Goal: Information Seeking & Learning: Learn about a topic

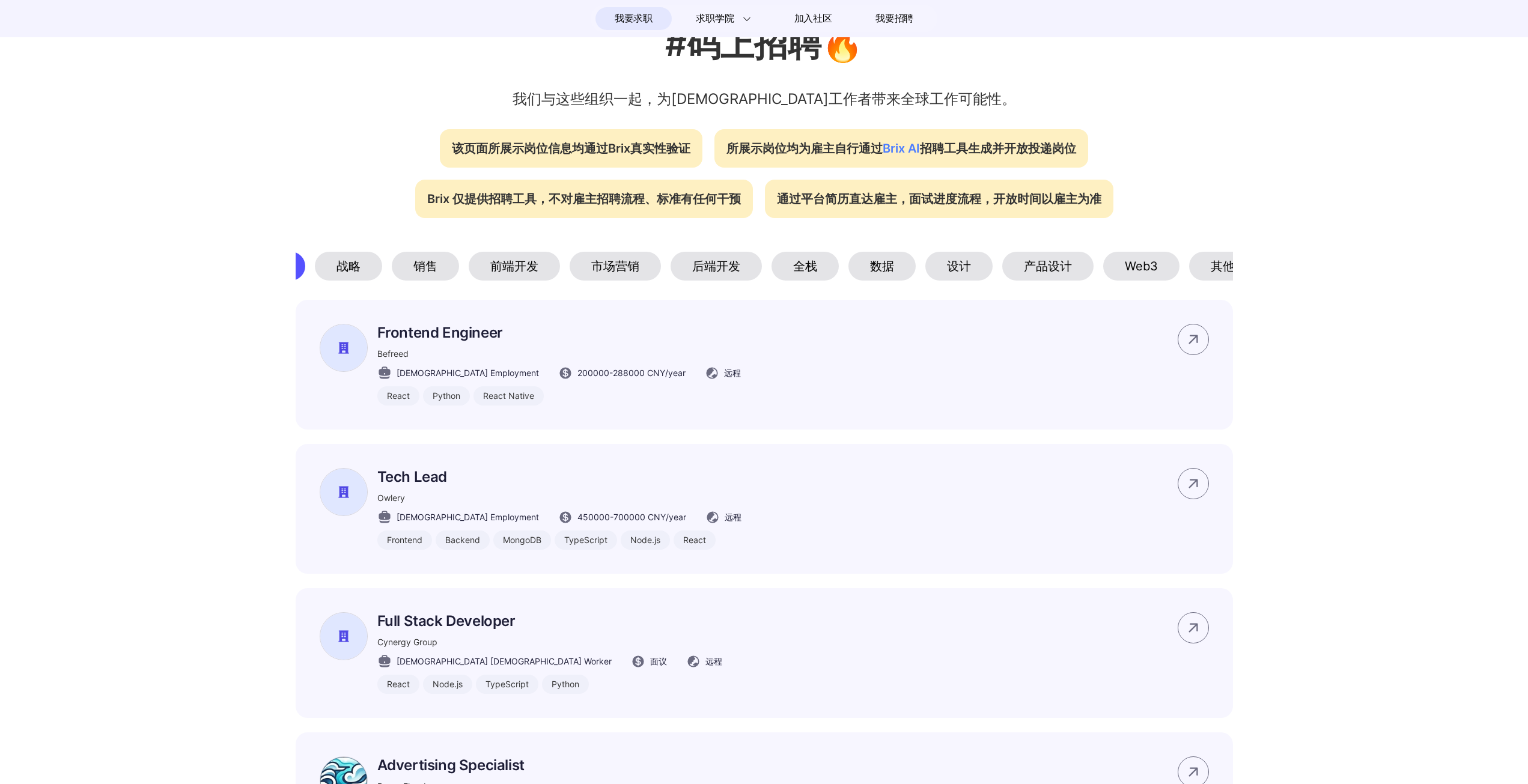
scroll to position [0, 80]
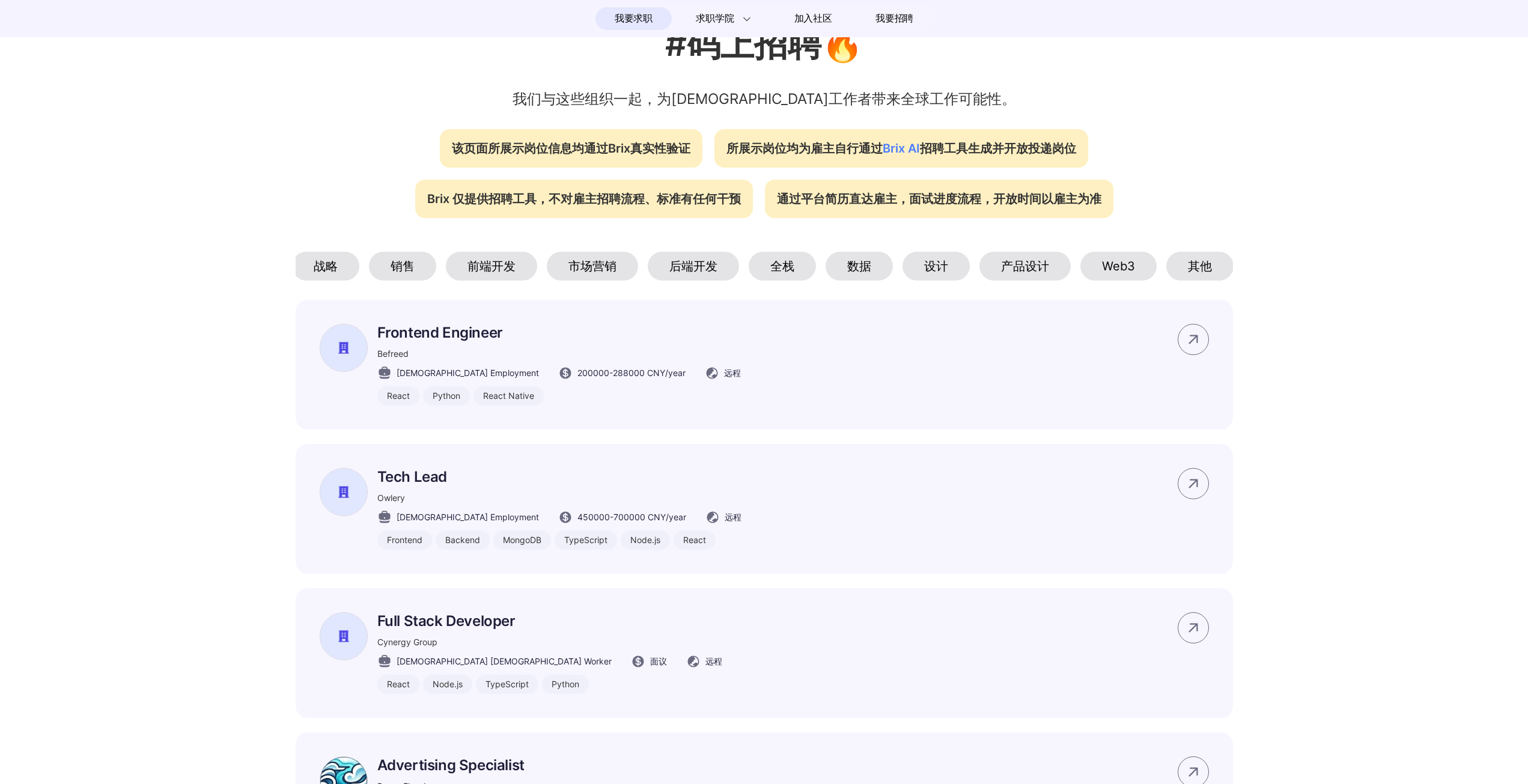
click at [1198, 253] on div "其他" at bounding box center [1200, 266] width 67 height 29
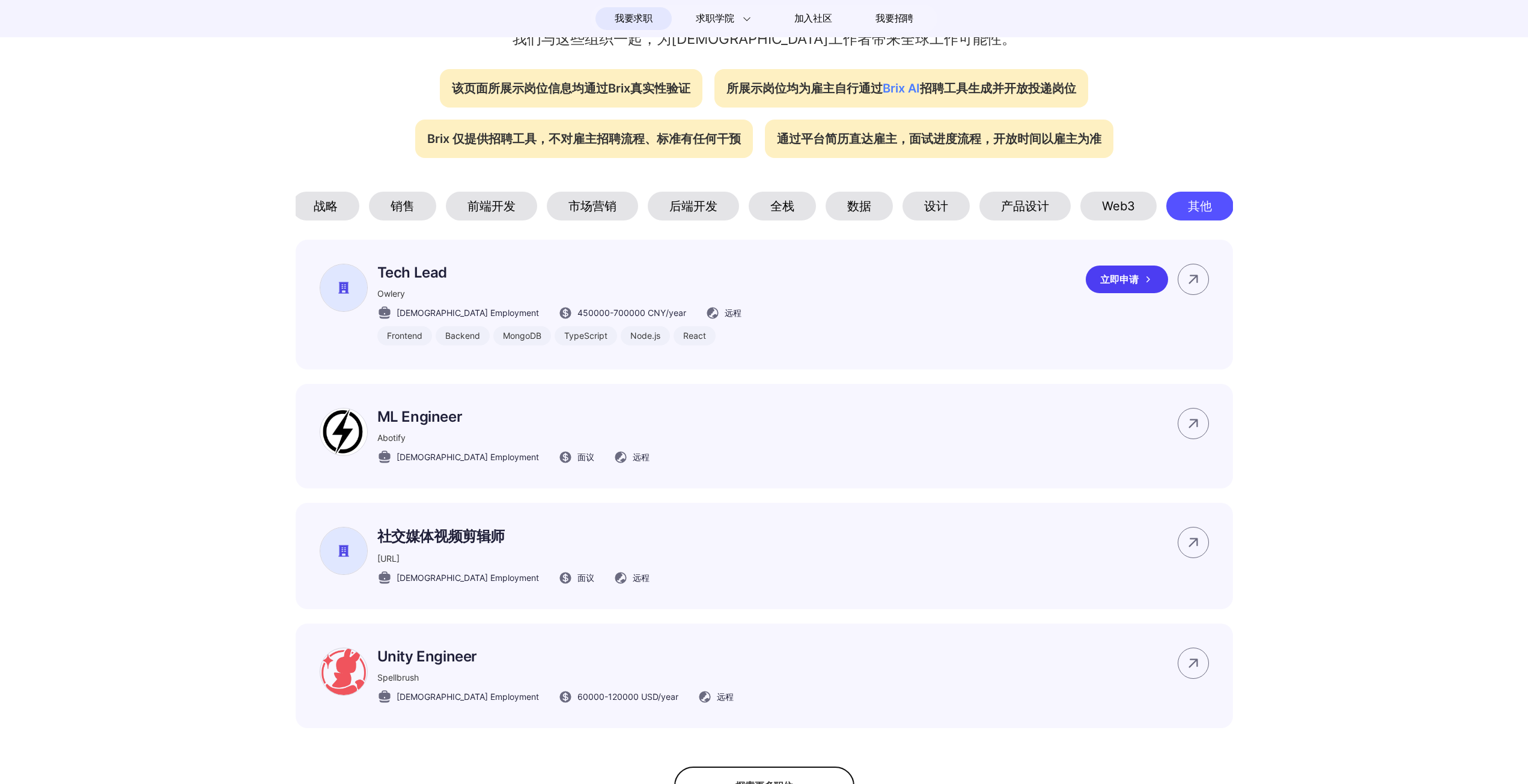
scroll to position [361, 0]
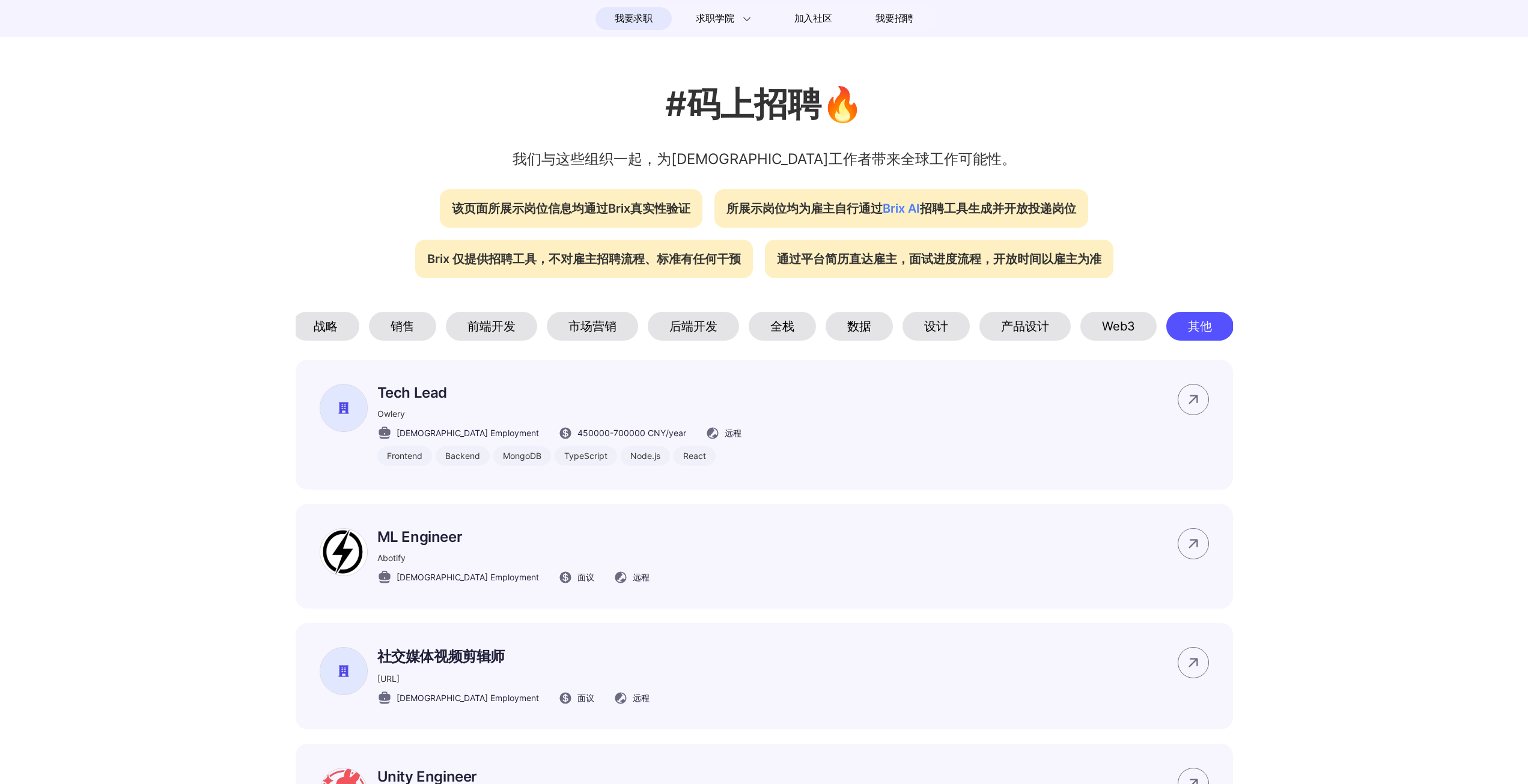
click at [781, 322] on div "全栈" at bounding box center [783, 326] width 67 height 29
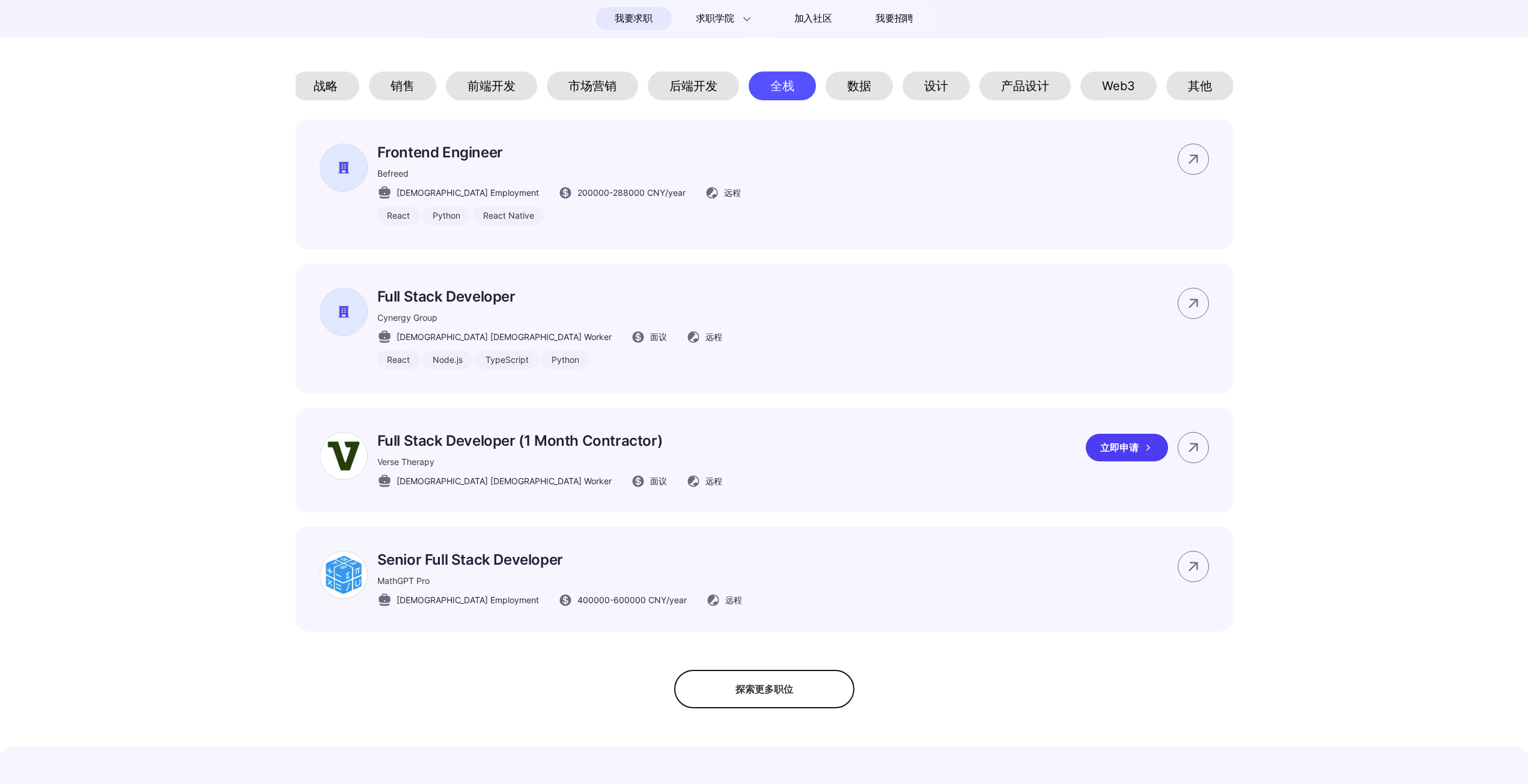
scroll to position [661, 0]
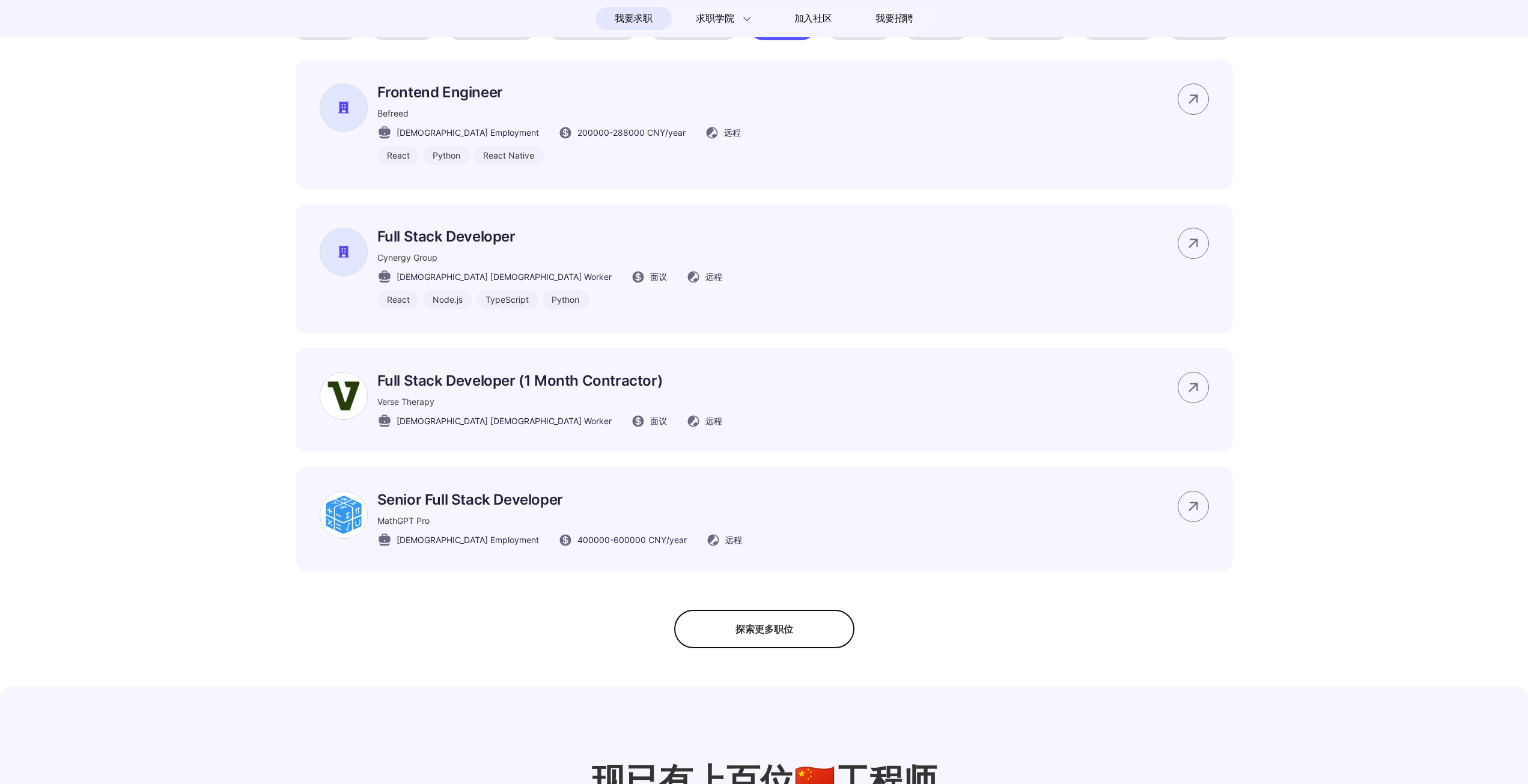
click at [755, 626] on div "探索更多职位" at bounding box center [765, 629] width 180 height 39
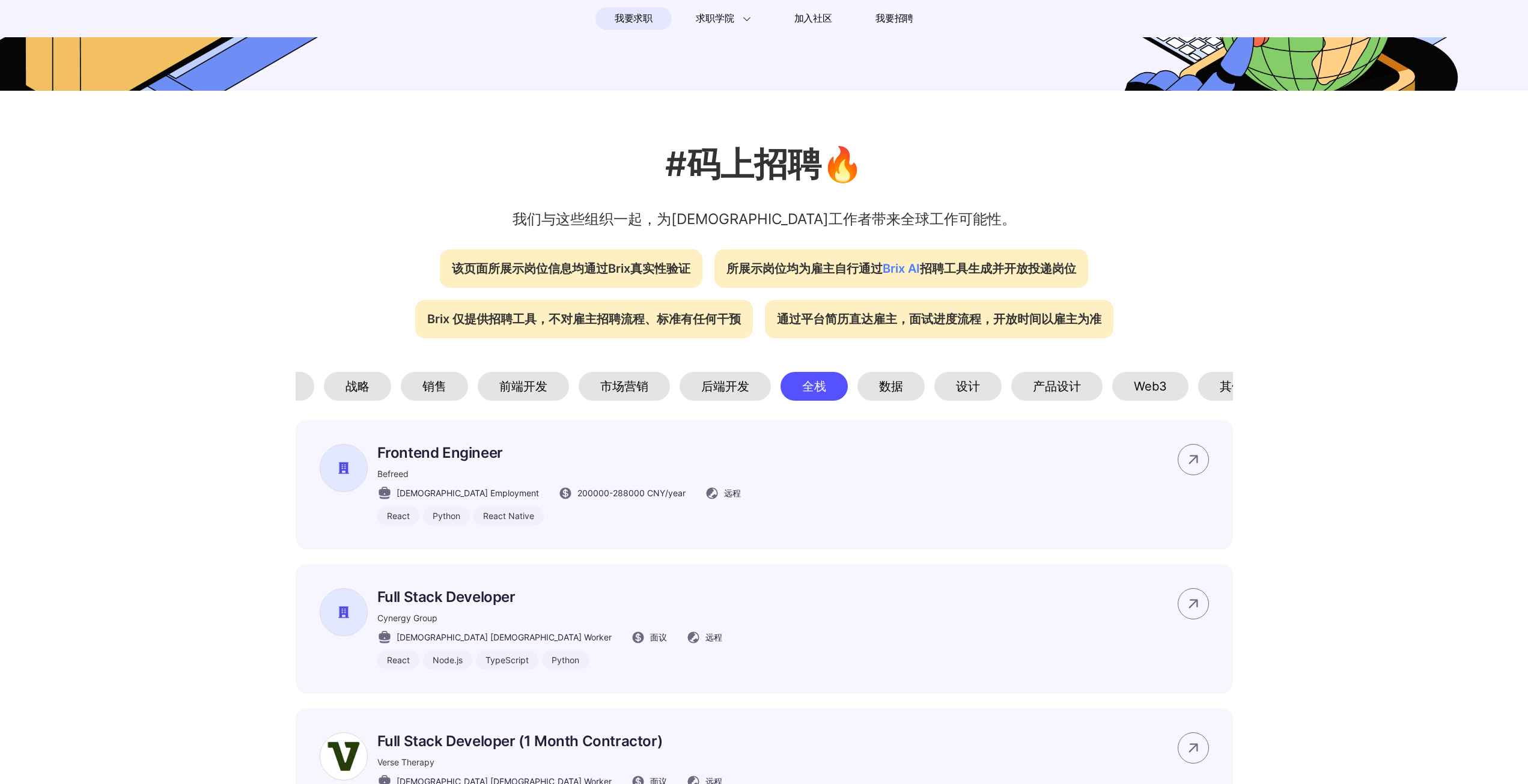
scroll to position [0, 1]
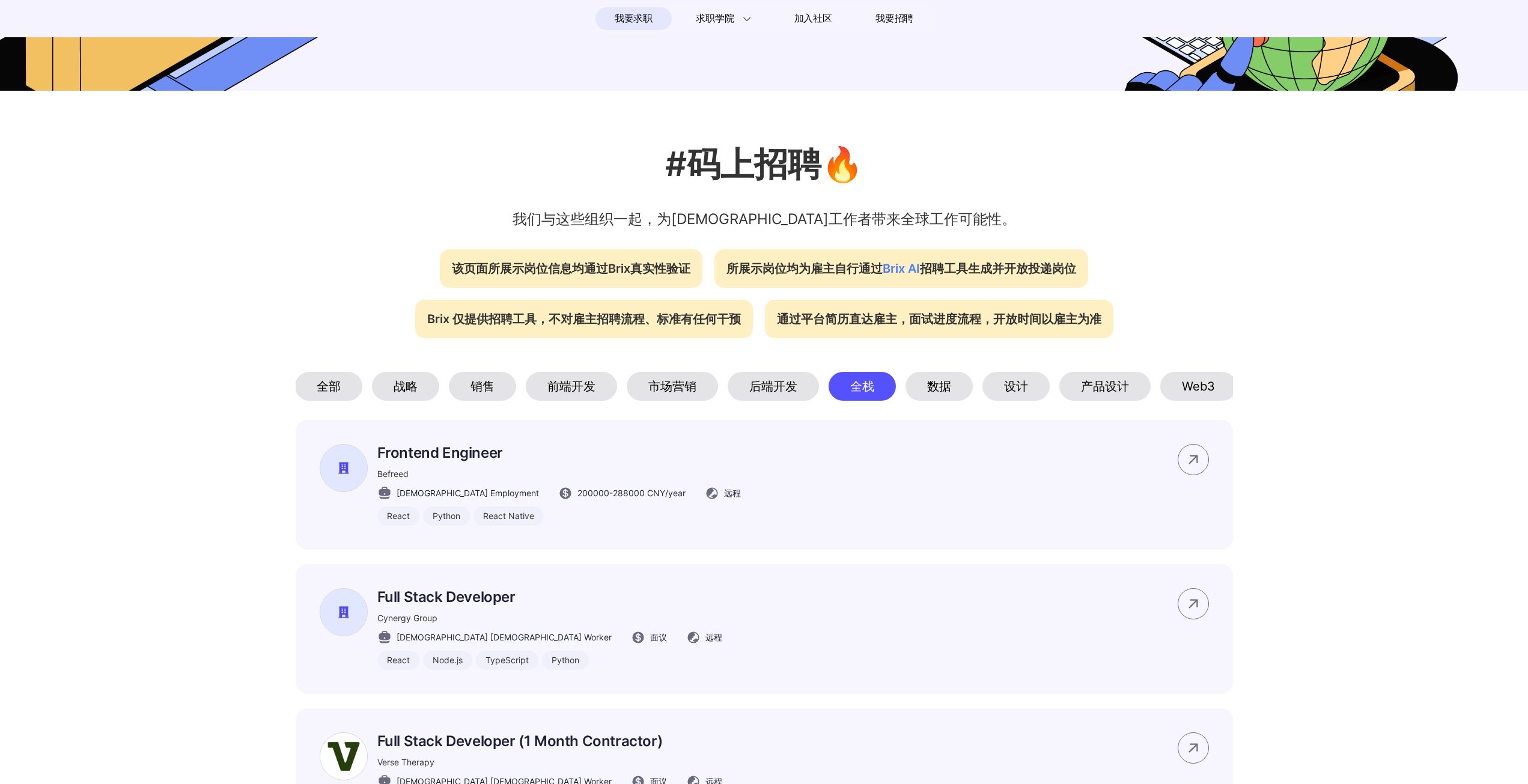
click at [589, 389] on div "前端开发" at bounding box center [571, 387] width 92 height 29
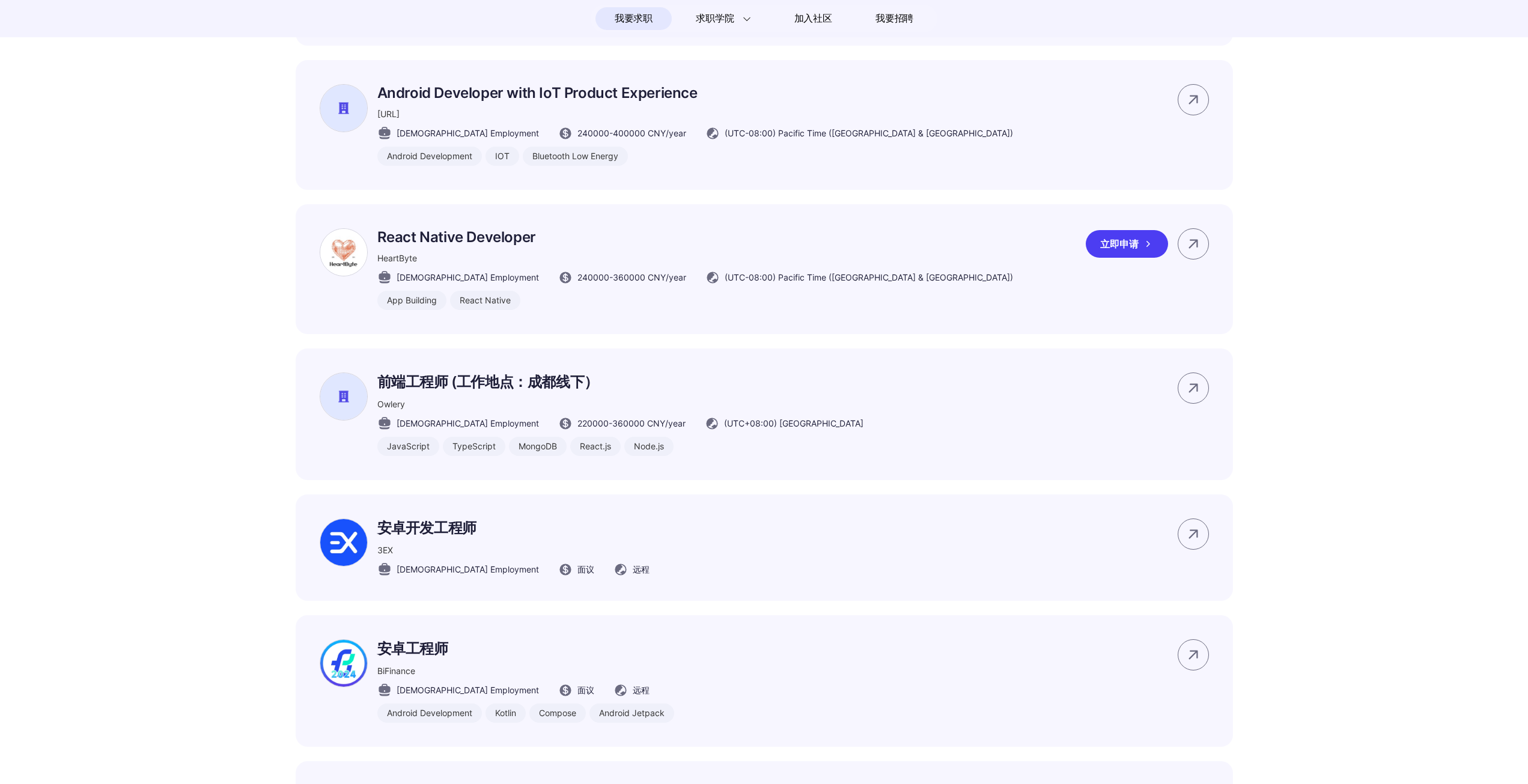
scroll to position [1022, 0]
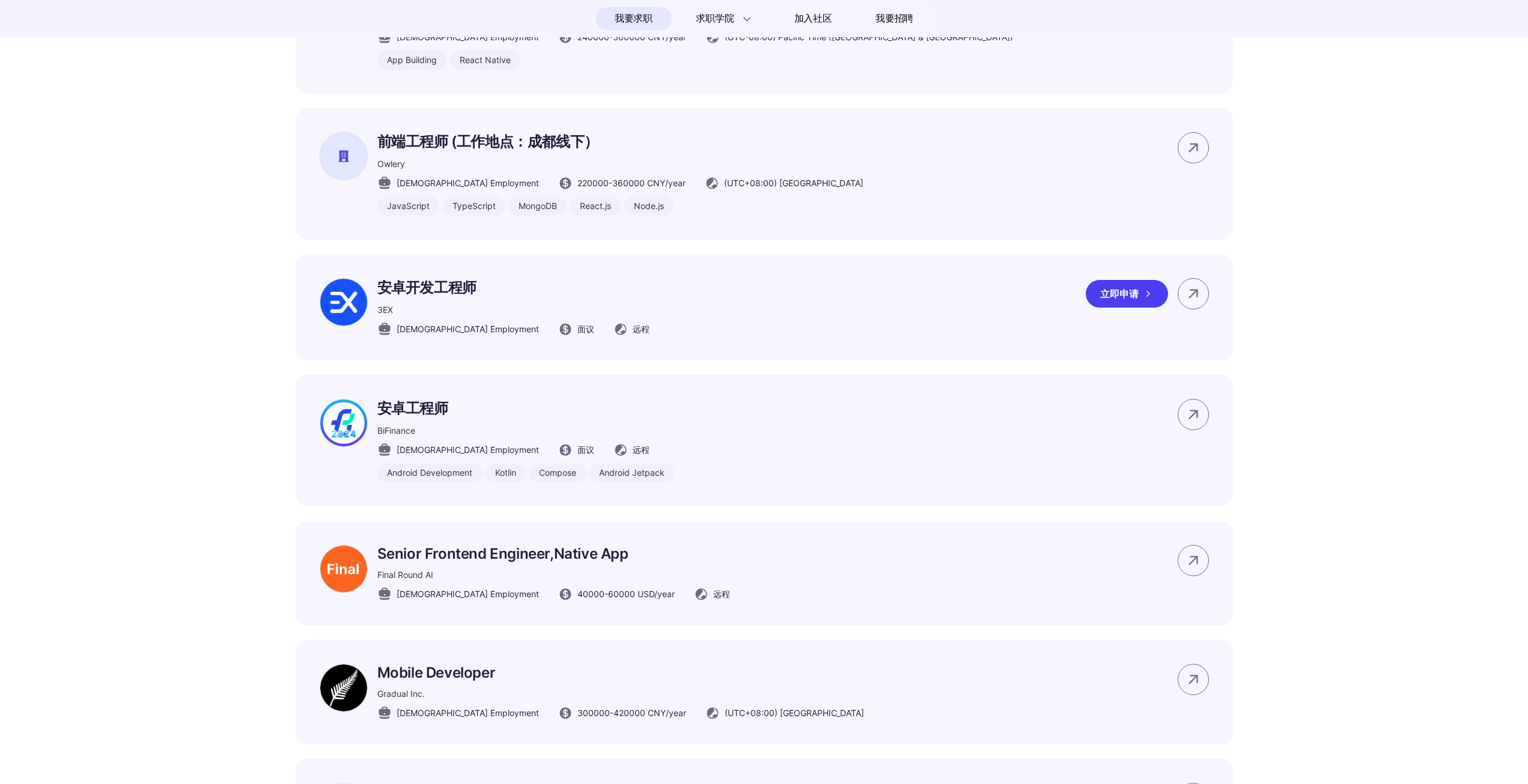
click at [470, 293] on p "安卓开发工程师" at bounding box center [513, 288] width 272 height 19
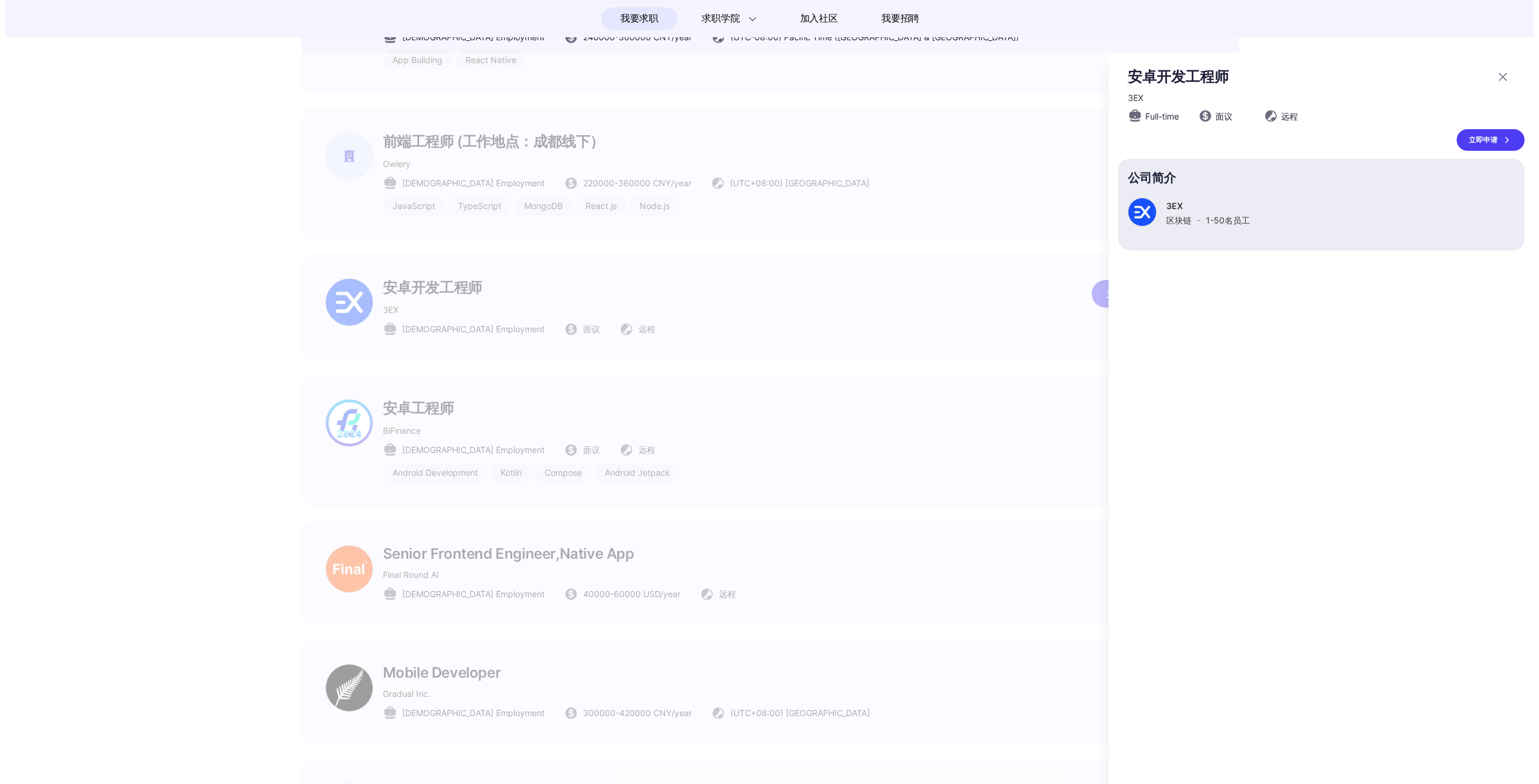
scroll to position [0, 0]
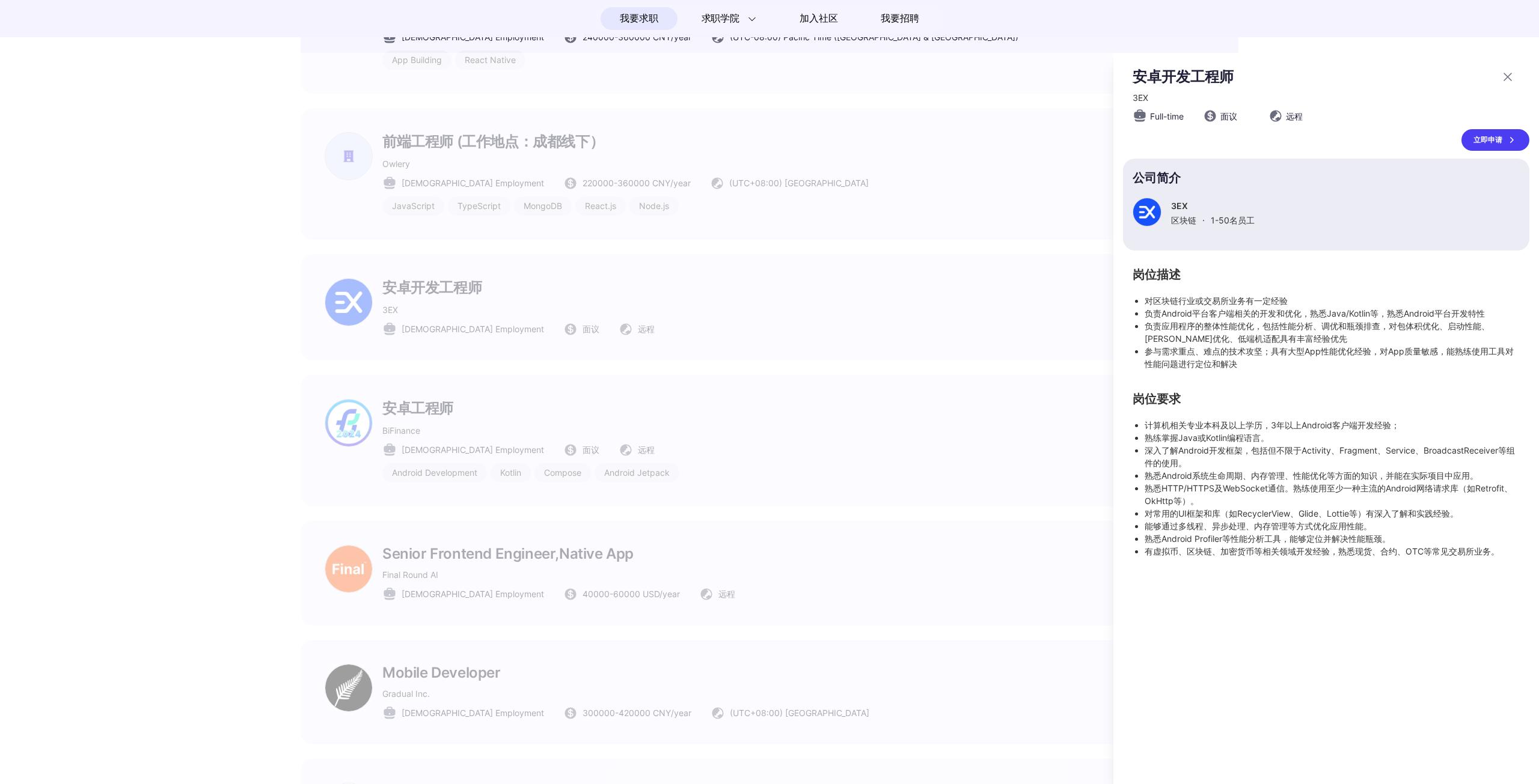
click at [1505, 77] on icon at bounding box center [1507, 77] width 14 height 14
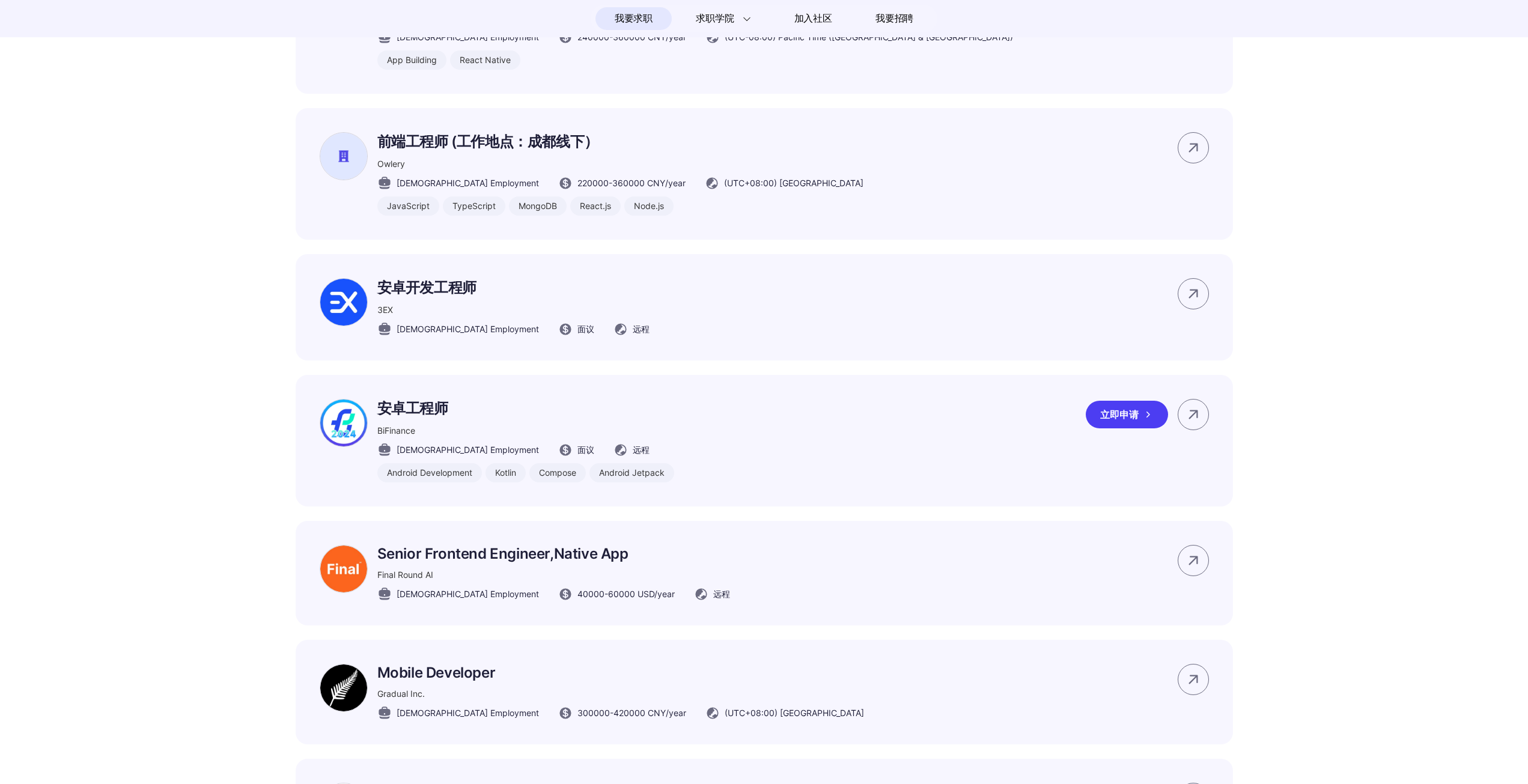
click at [783, 444] on div "安卓工程师 BiFinance Full-time Employment 面议 远程 Android Development Kotlin Compose A…" at bounding box center [764, 441] width 937 height 132
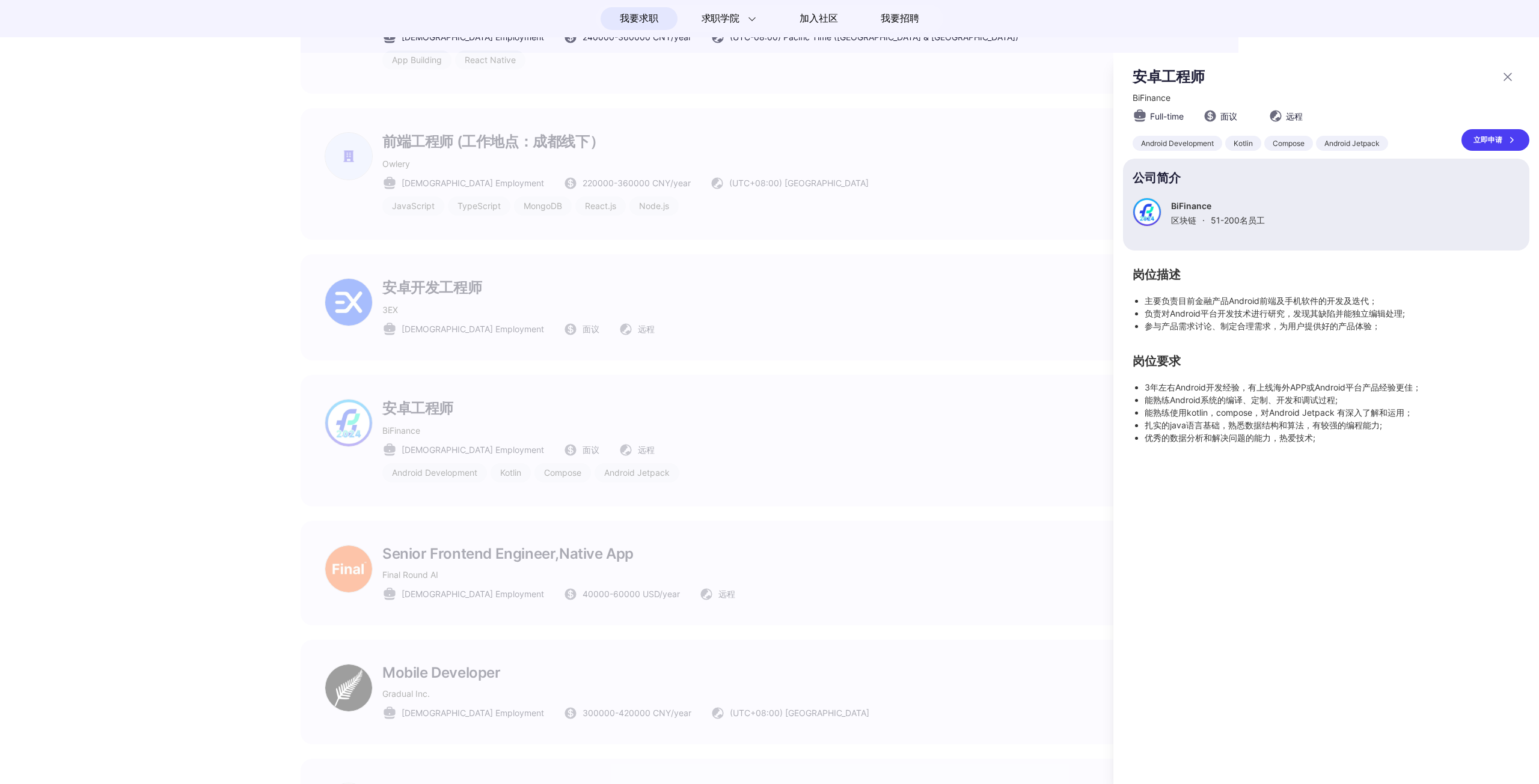
click at [1503, 77] on icon at bounding box center [1507, 77] width 14 height 14
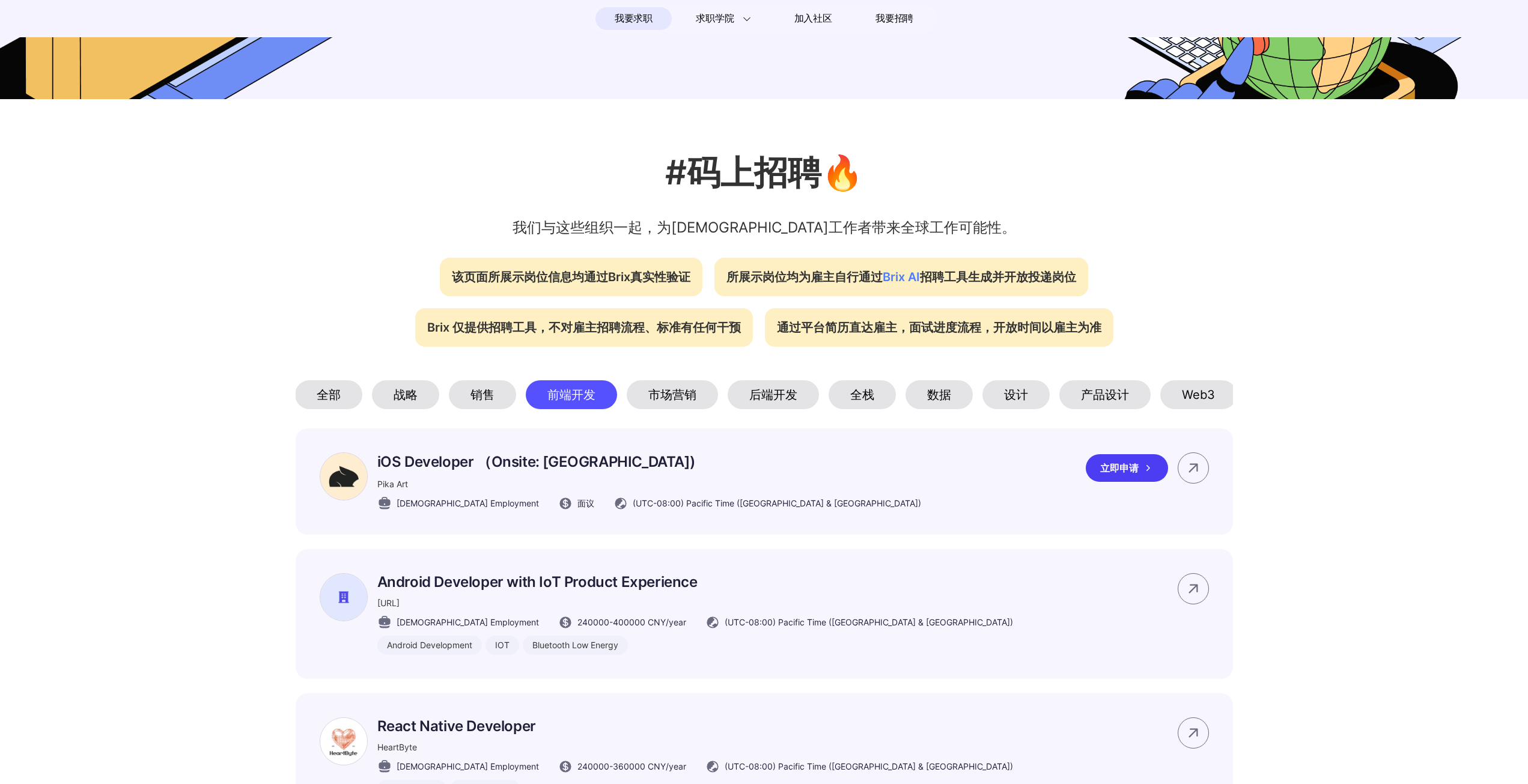
scroll to position [412, 0]
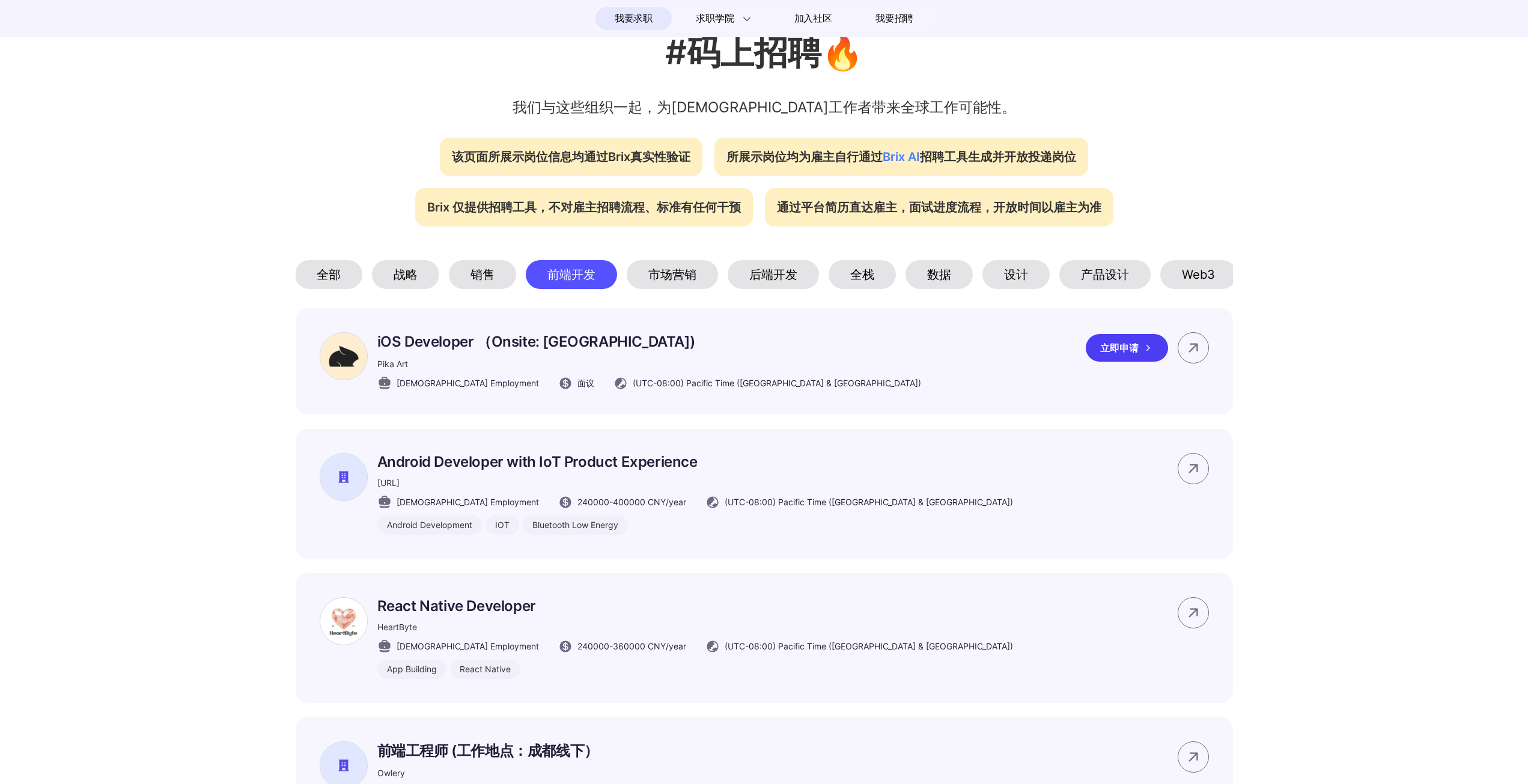
click at [552, 348] on p "iOS Developer （Onsite: Palo Alto)" at bounding box center [649, 342] width 544 height 19
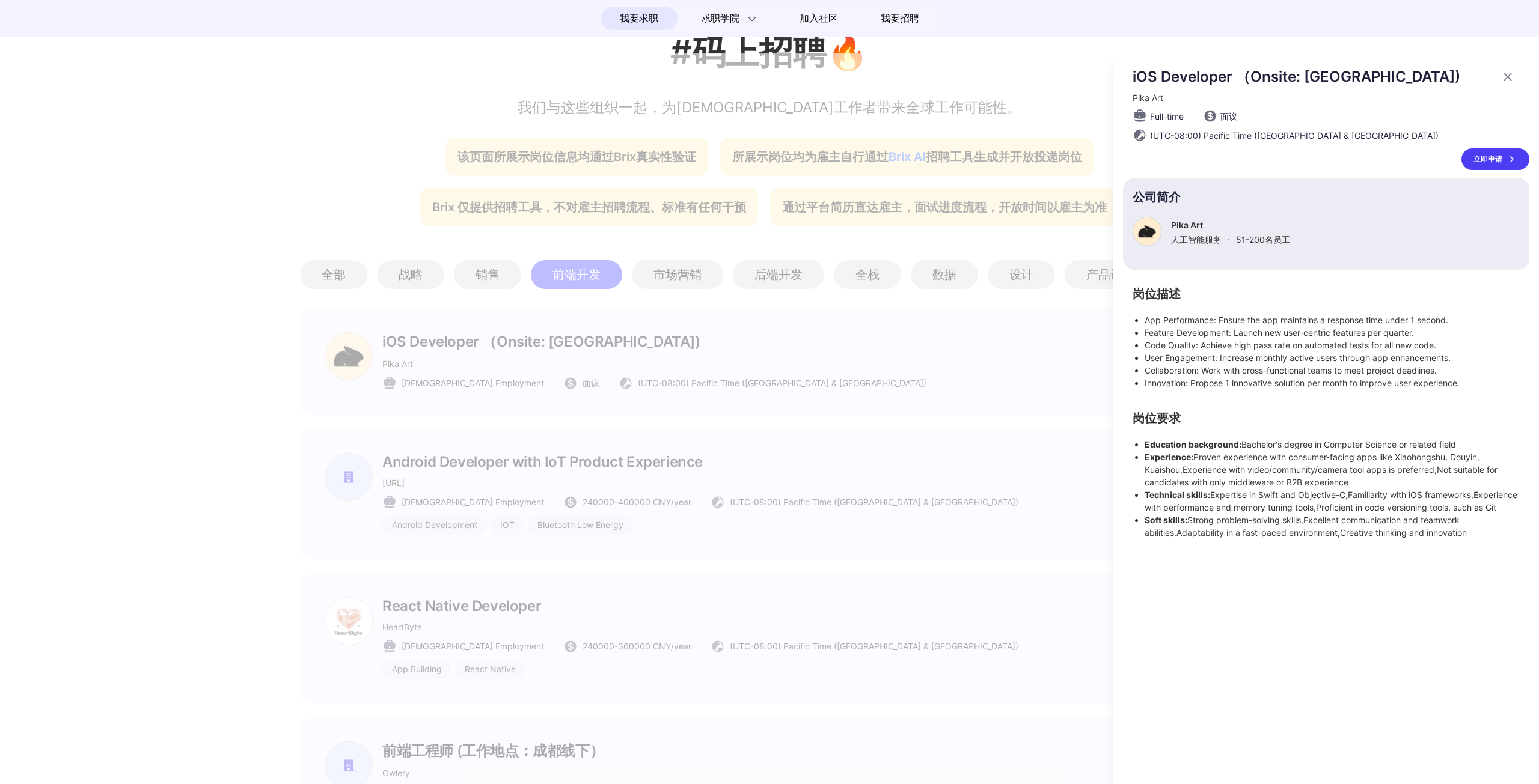
click at [1505, 72] on icon at bounding box center [1507, 77] width 14 height 14
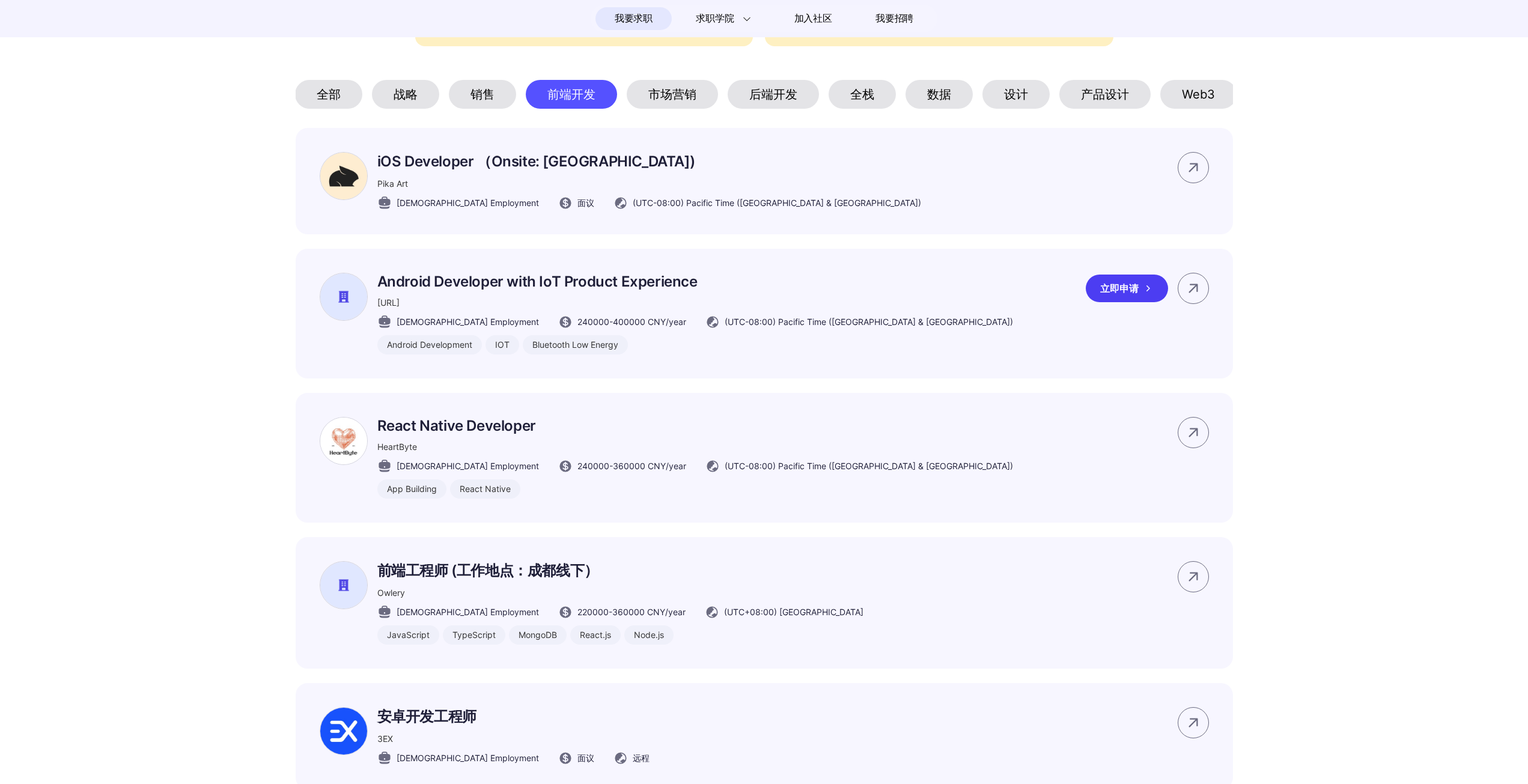
scroll to position [773, 0]
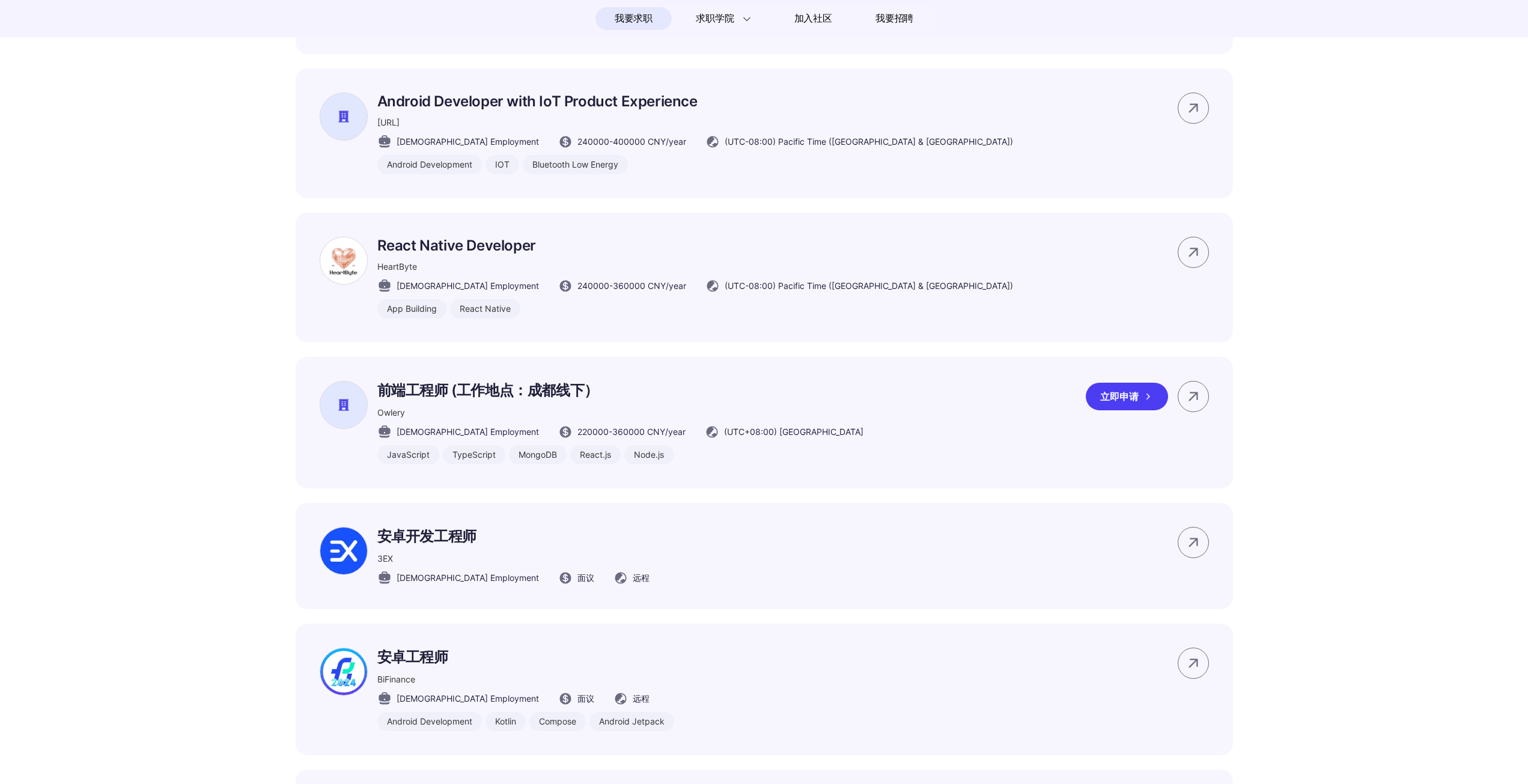
click at [475, 395] on p "前端工程师 (工作地点：成都线下）" at bounding box center [620, 390] width 486 height 19
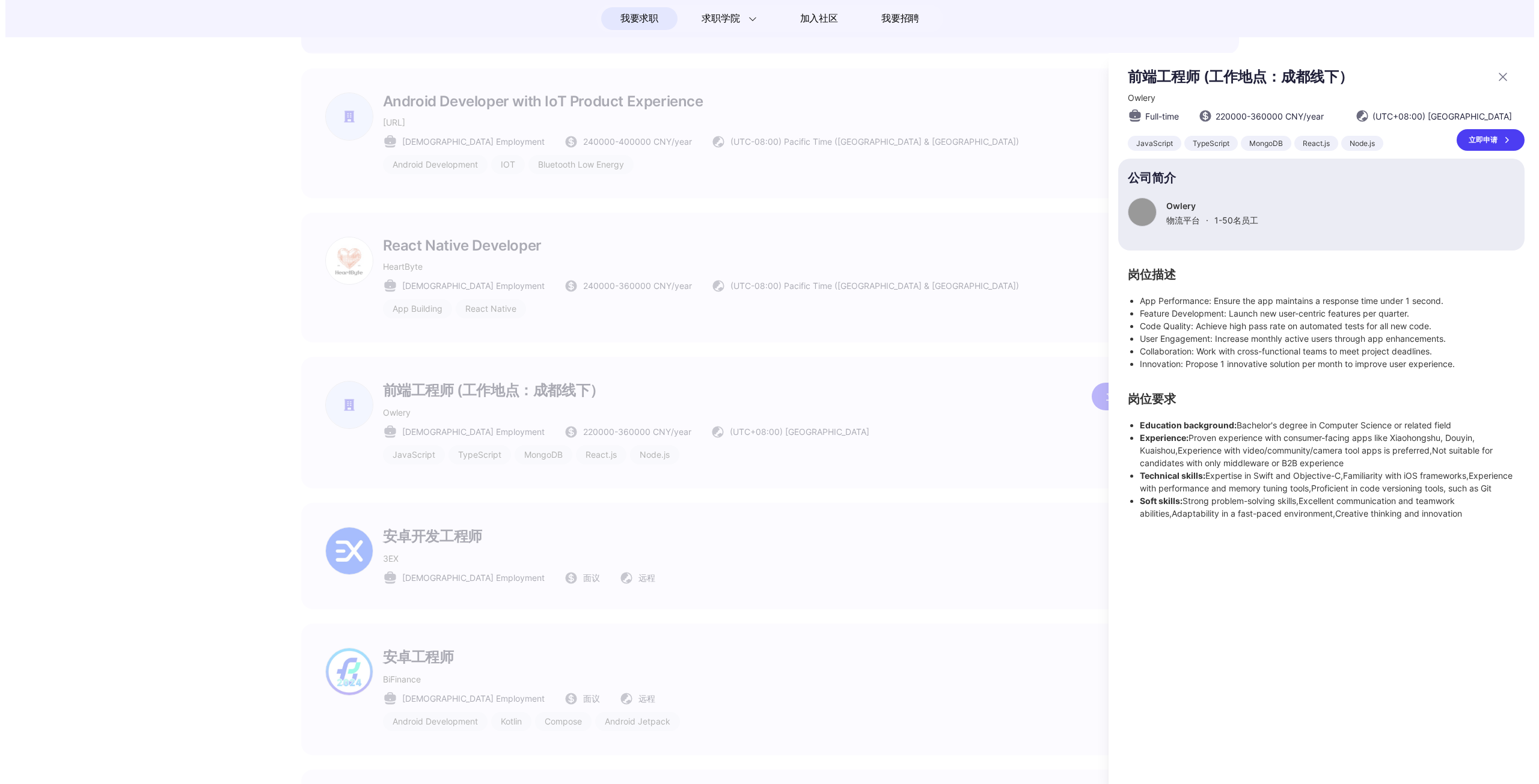
scroll to position [0, 0]
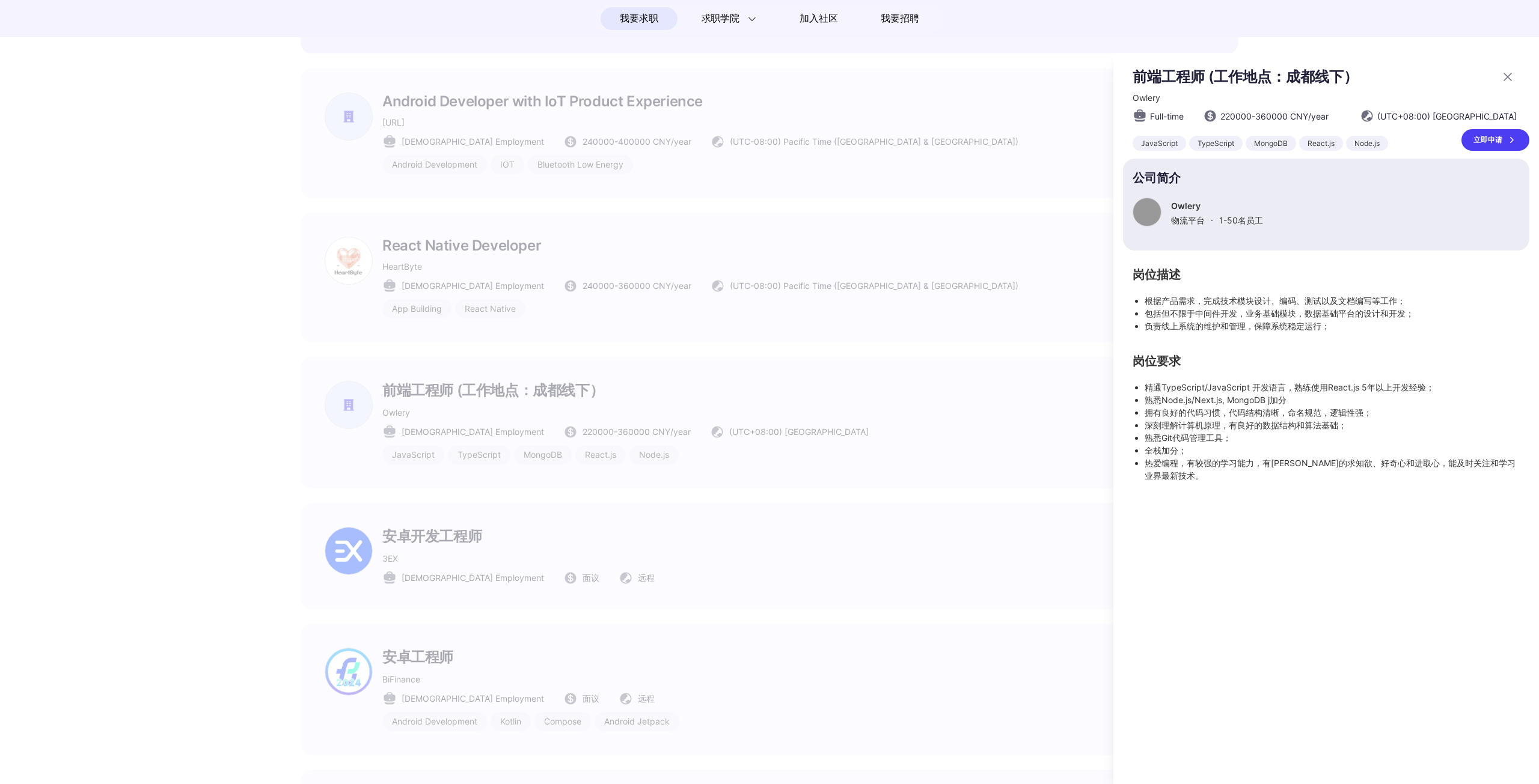
click at [1496, 79] on div at bounding box center [1504, 77] width 21 height 19
click at [1506, 80] on icon at bounding box center [1507, 77] width 14 height 14
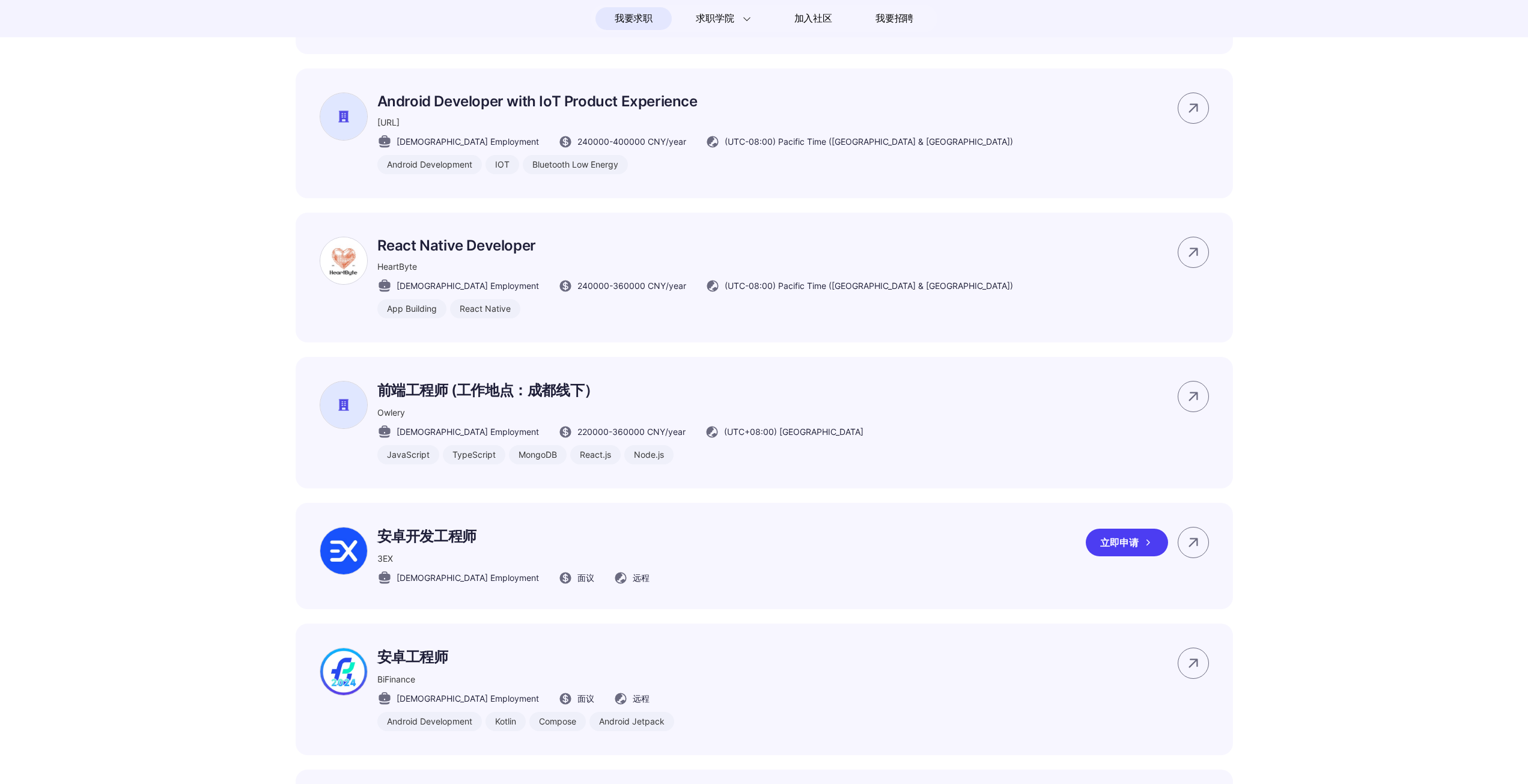
click at [742, 567] on div "安卓开发工程师 3EX Full-time Employment 面议 远程 立即申请" at bounding box center [764, 556] width 937 height 107
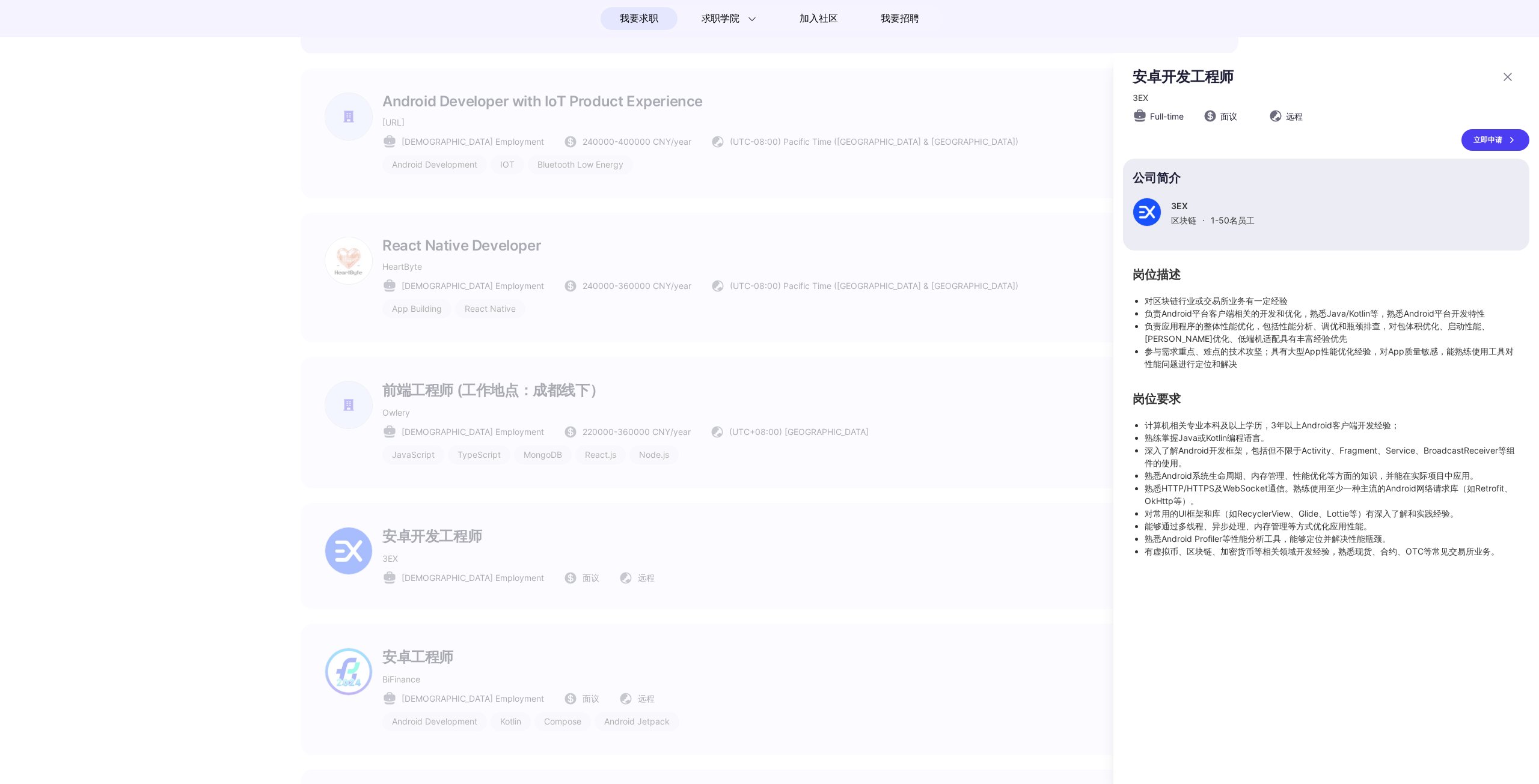
click at [1510, 137] on icon at bounding box center [1511, 140] width 12 height 12
click at [1513, 78] on icon at bounding box center [1507, 77] width 14 height 14
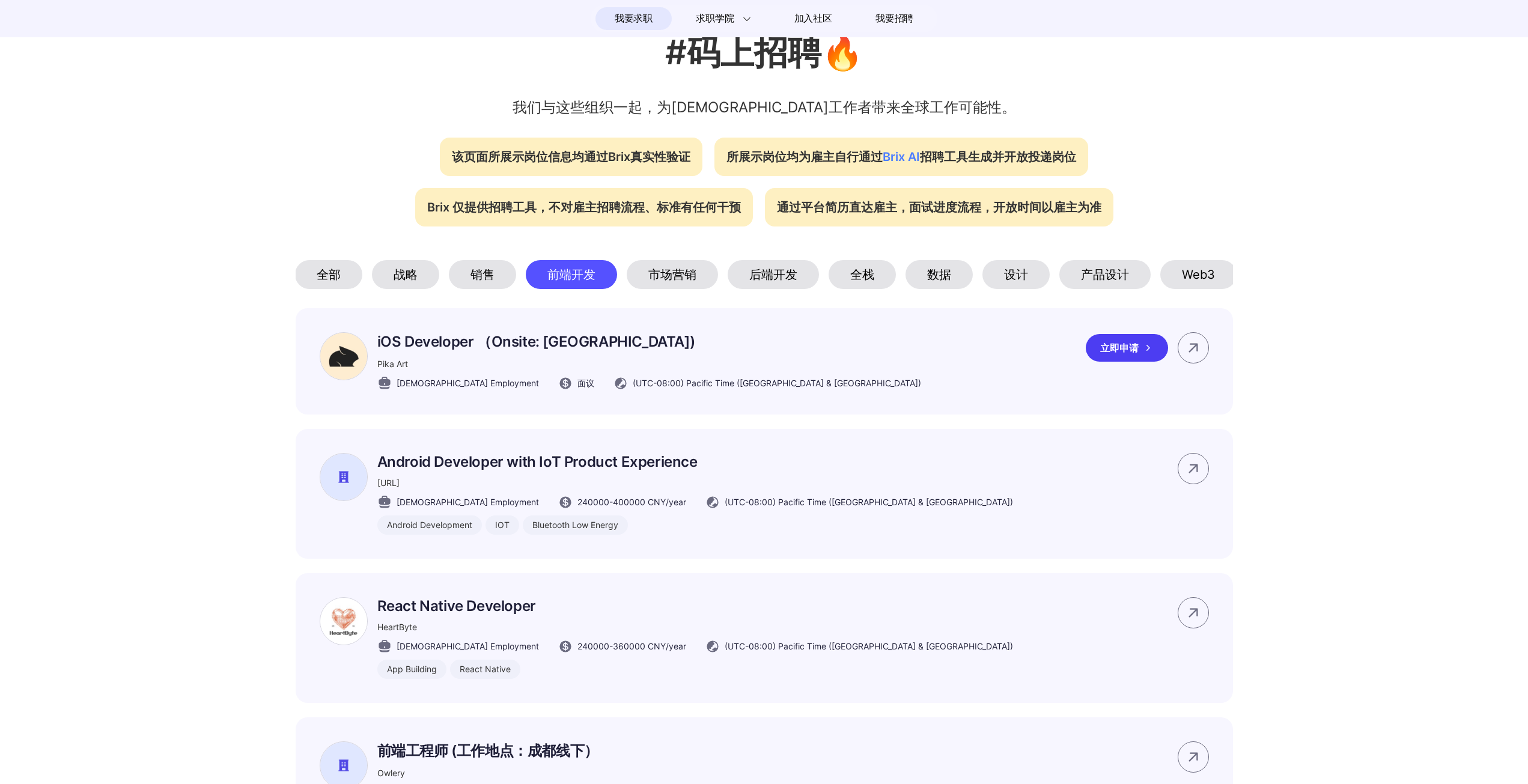
scroll to position [473, 0]
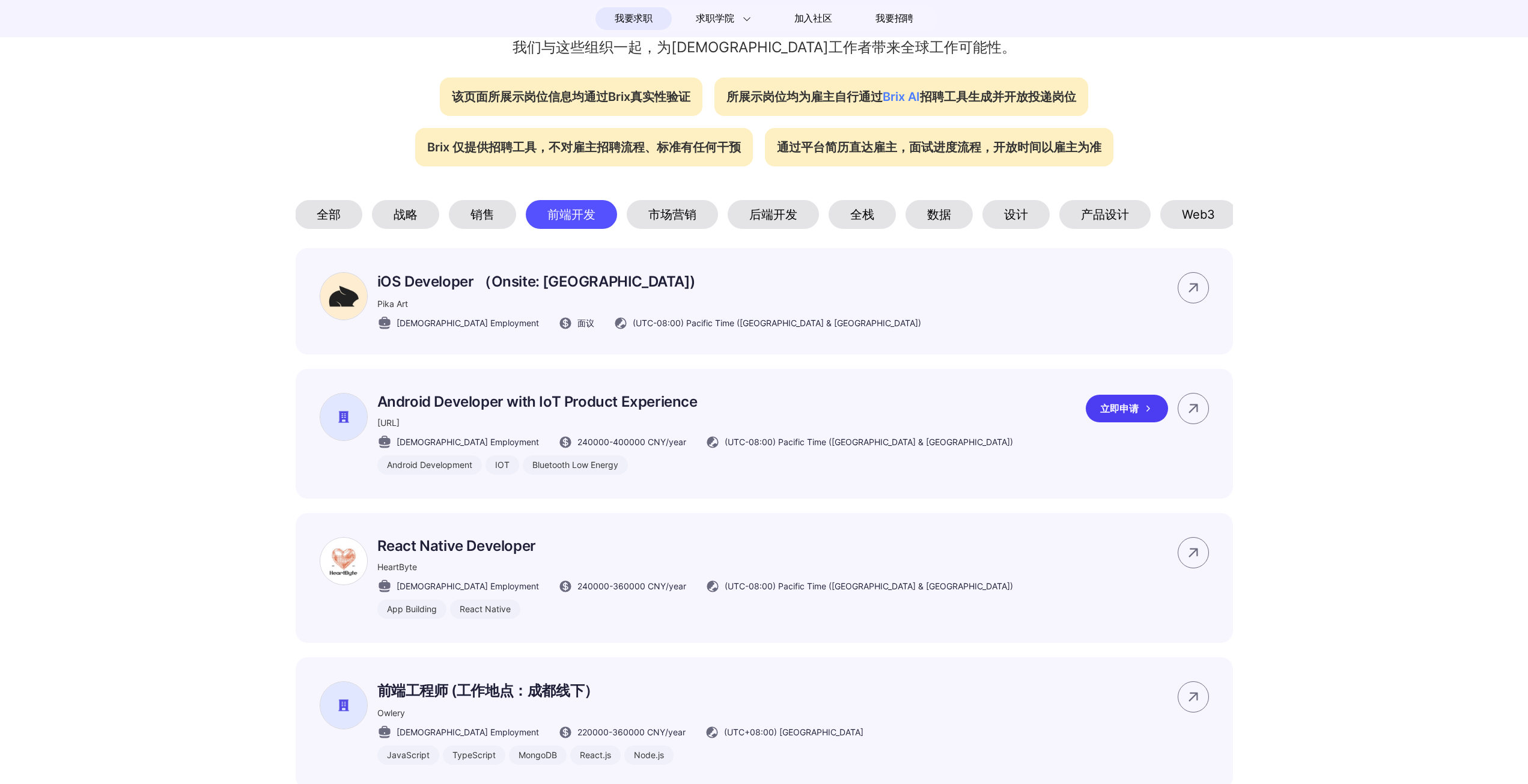
click at [1161, 417] on div "立即申请" at bounding box center [1127, 408] width 82 height 28
click at [303, 201] on div "全部" at bounding box center [329, 214] width 67 height 29
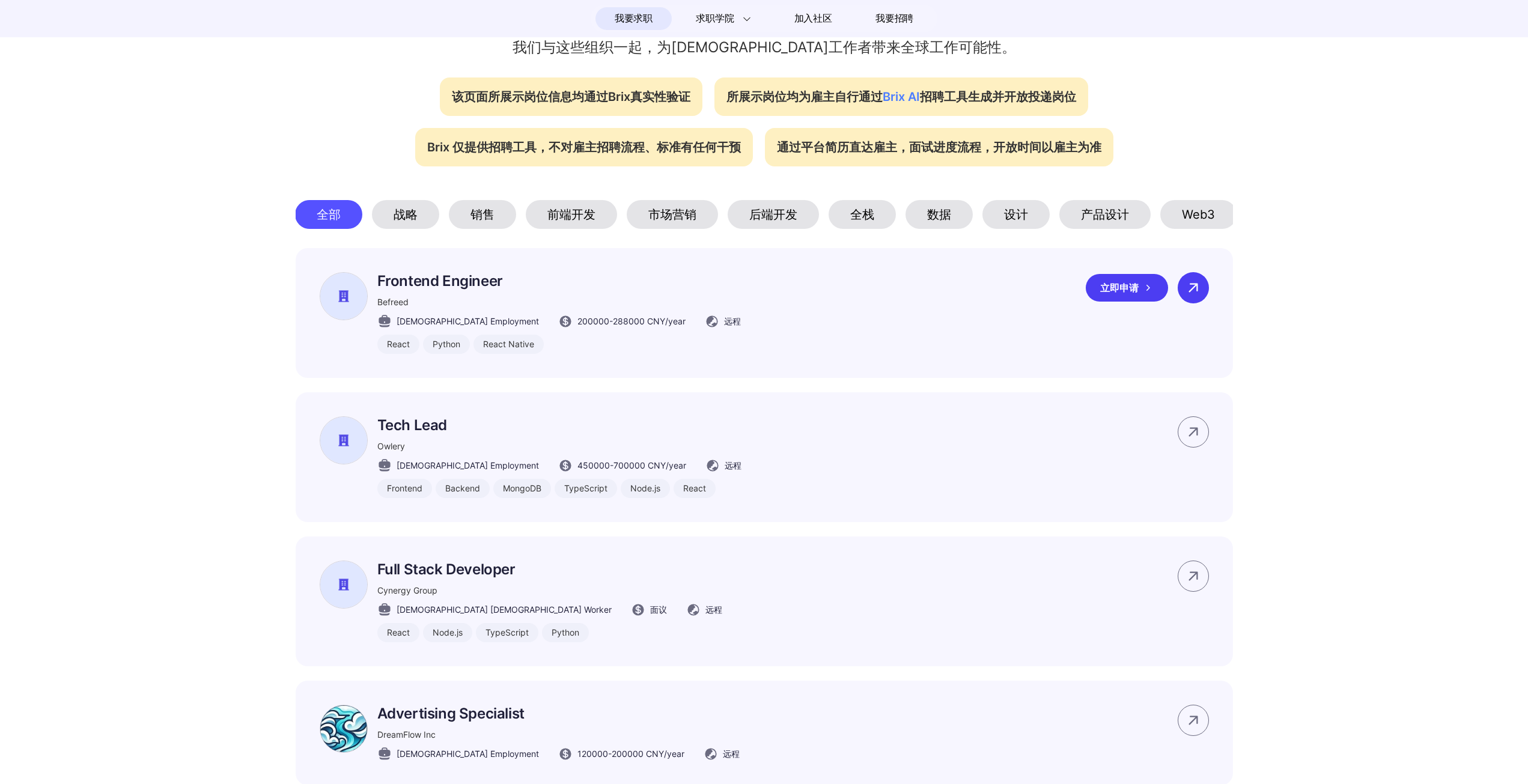
click at [1189, 297] on icon at bounding box center [1193, 287] width 18 height 18
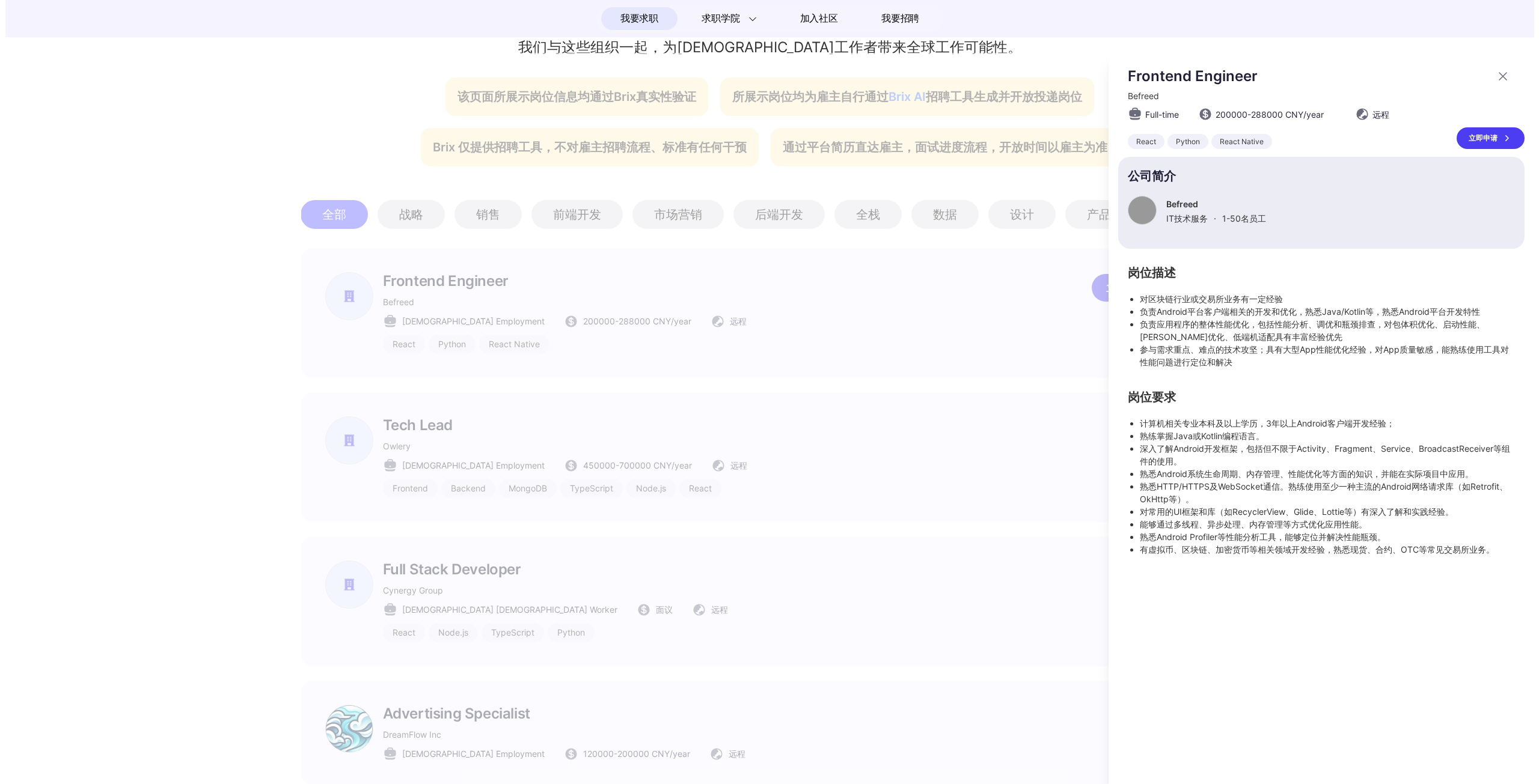
scroll to position [0, 0]
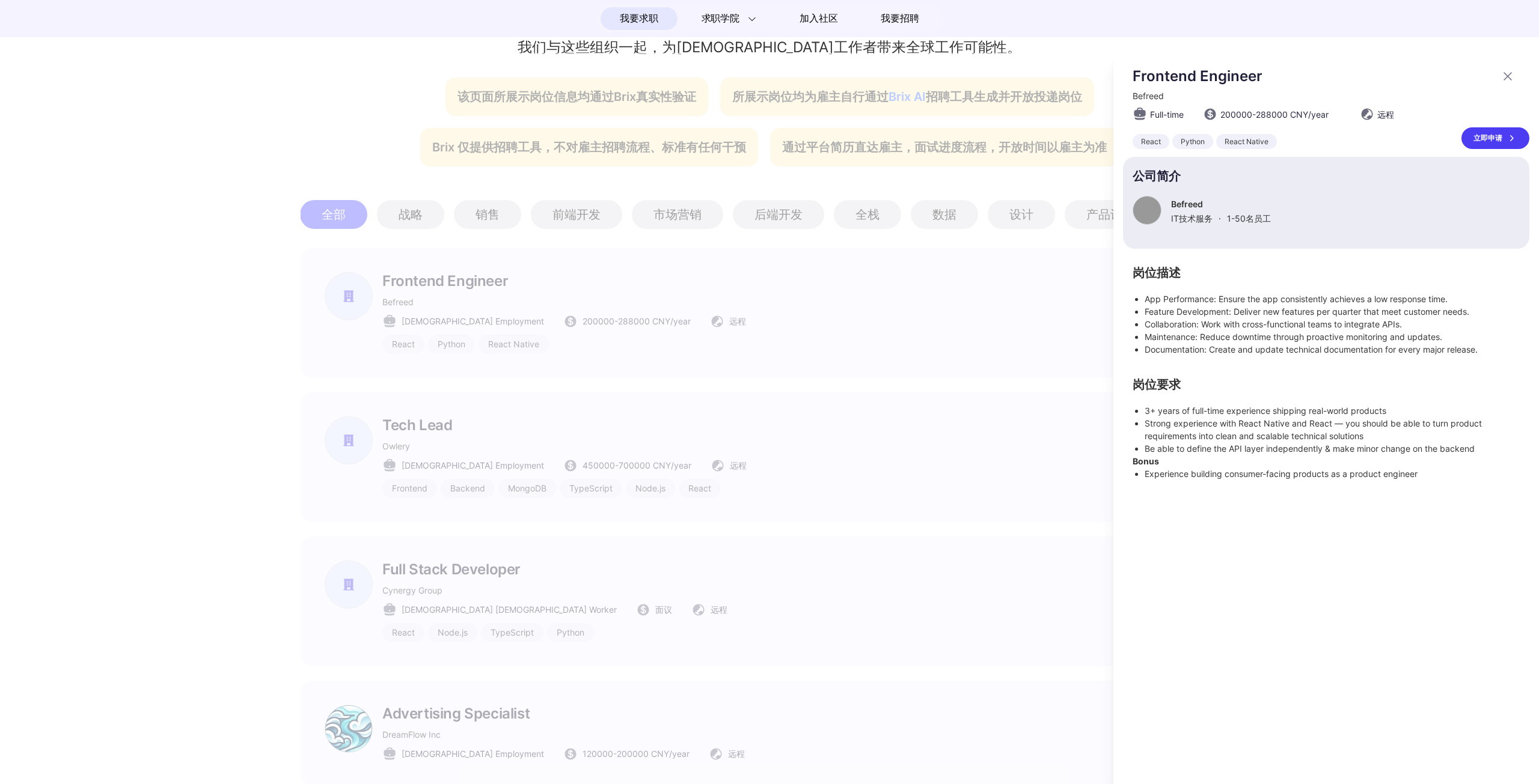
click at [1507, 77] on icon at bounding box center [1507, 77] width 7 height 7
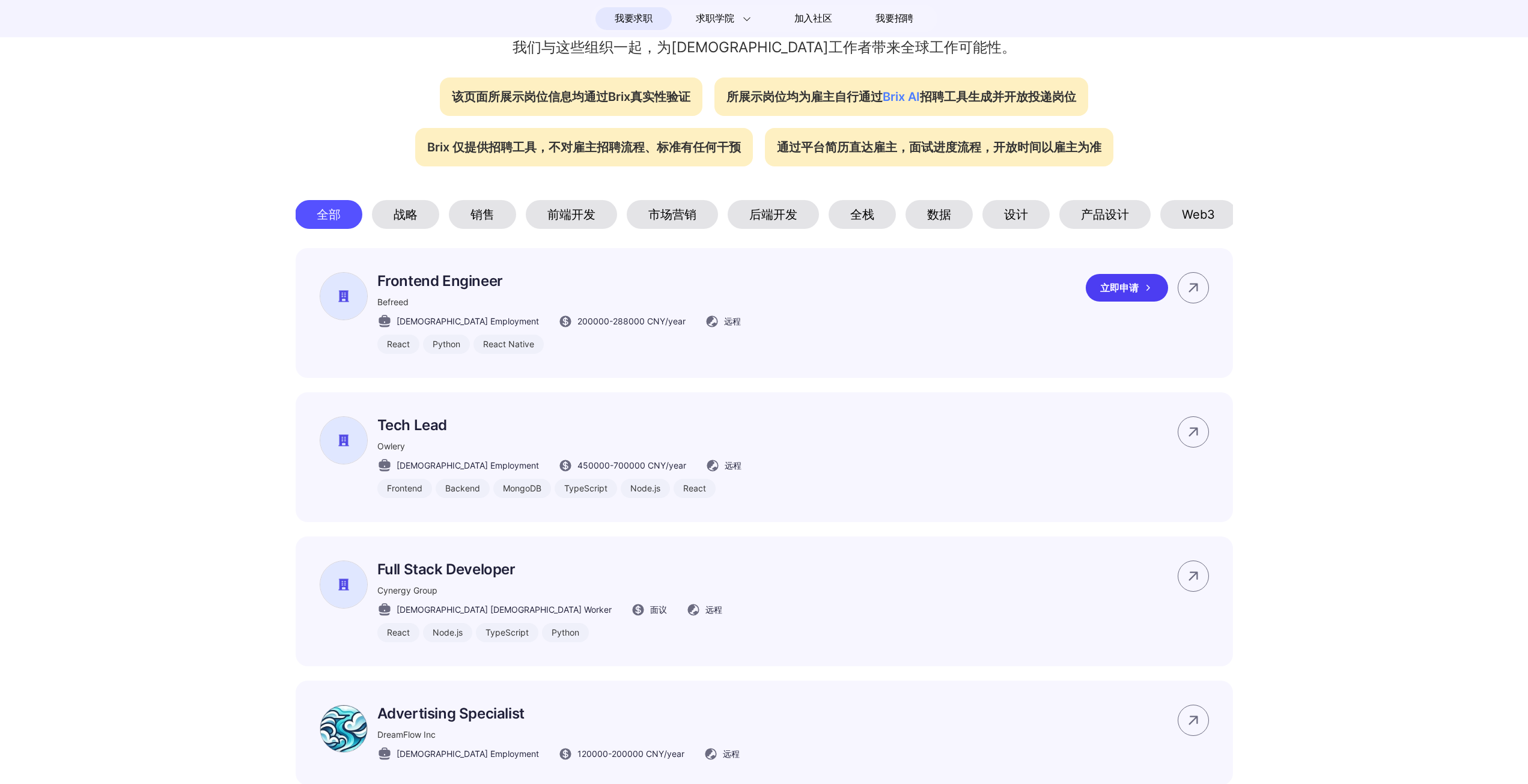
click at [1101, 298] on div "立即申请" at bounding box center [1127, 288] width 82 height 28
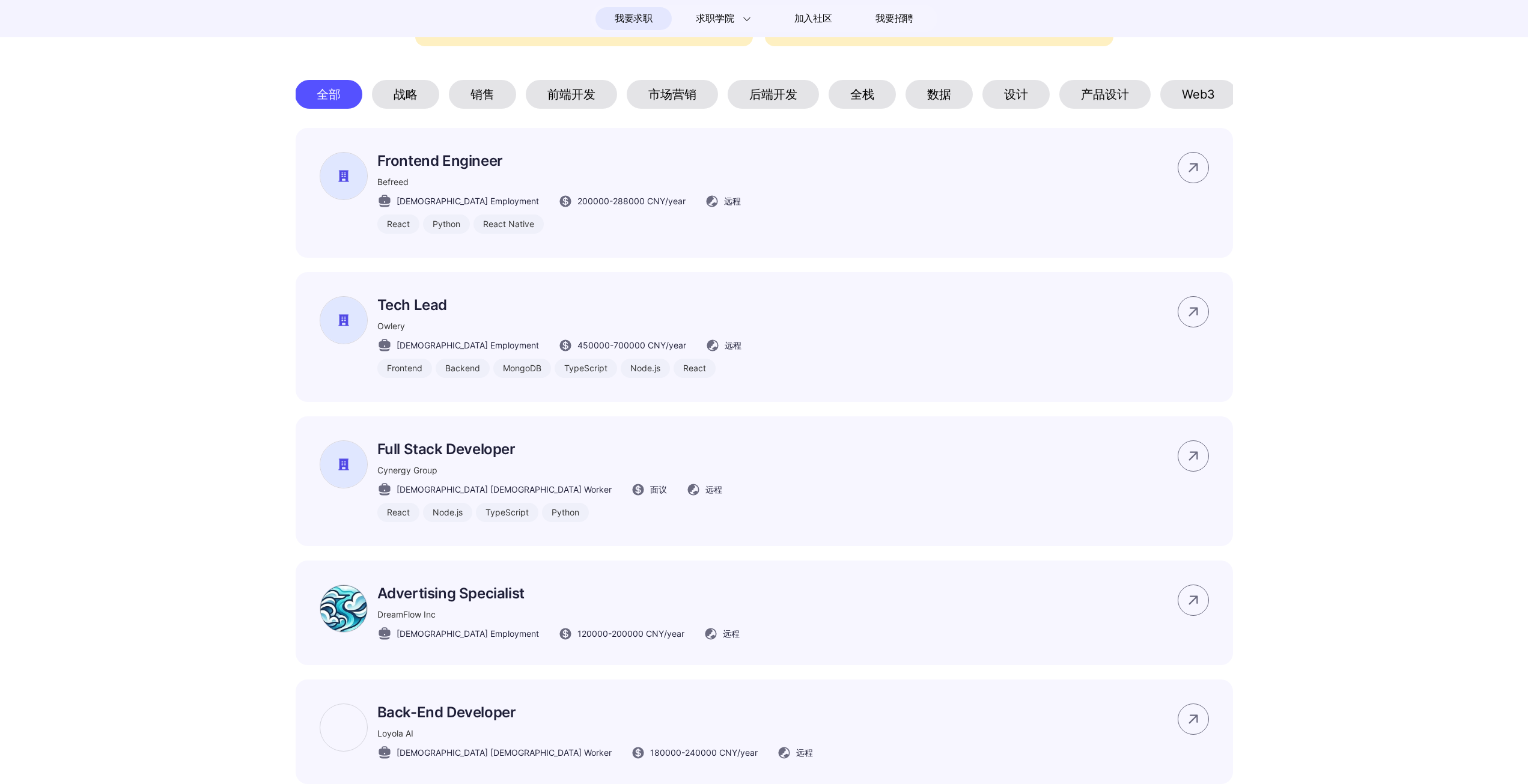
scroll to position [412, 0]
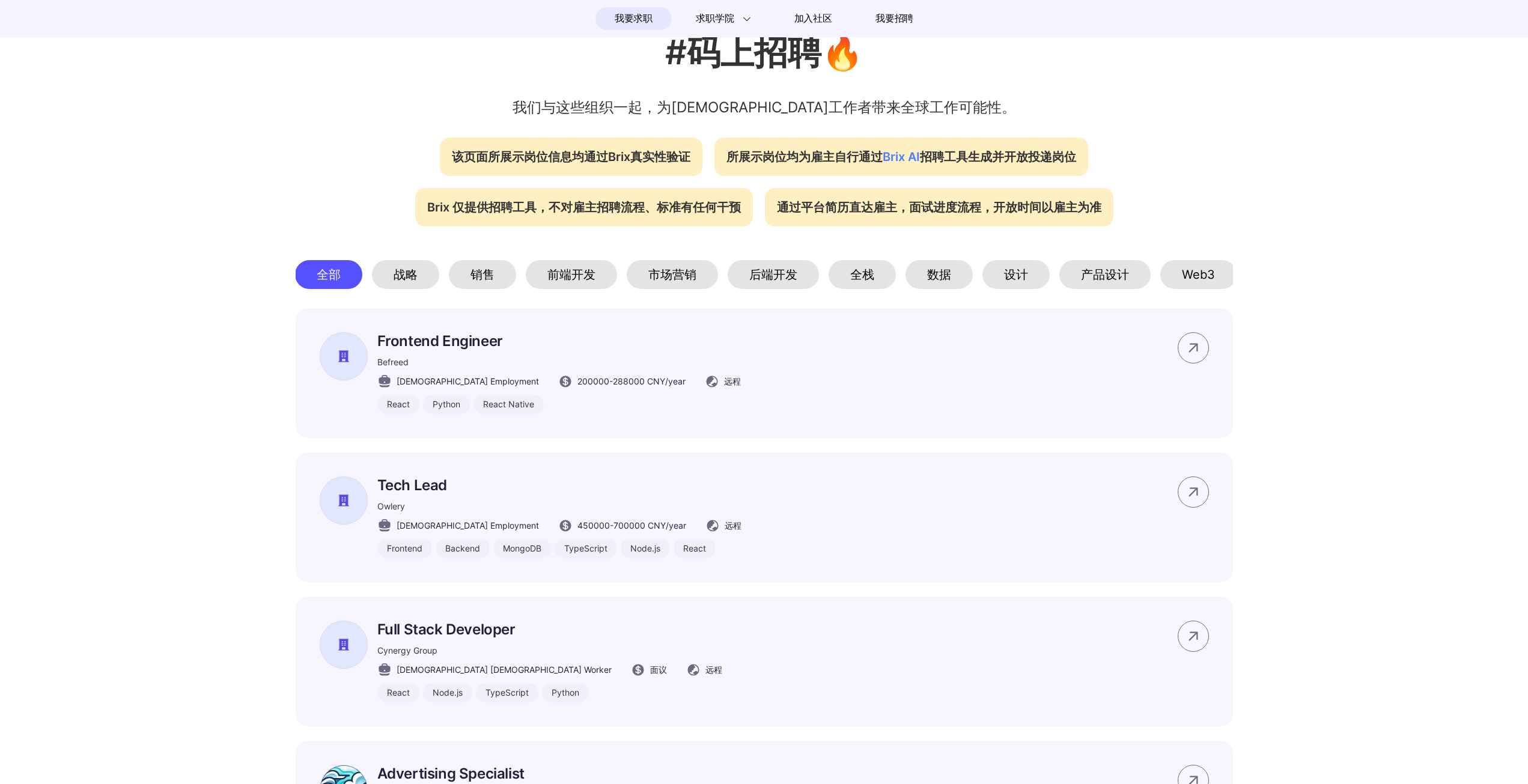
click at [397, 276] on div "战略" at bounding box center [406, 274] width 67 height 29
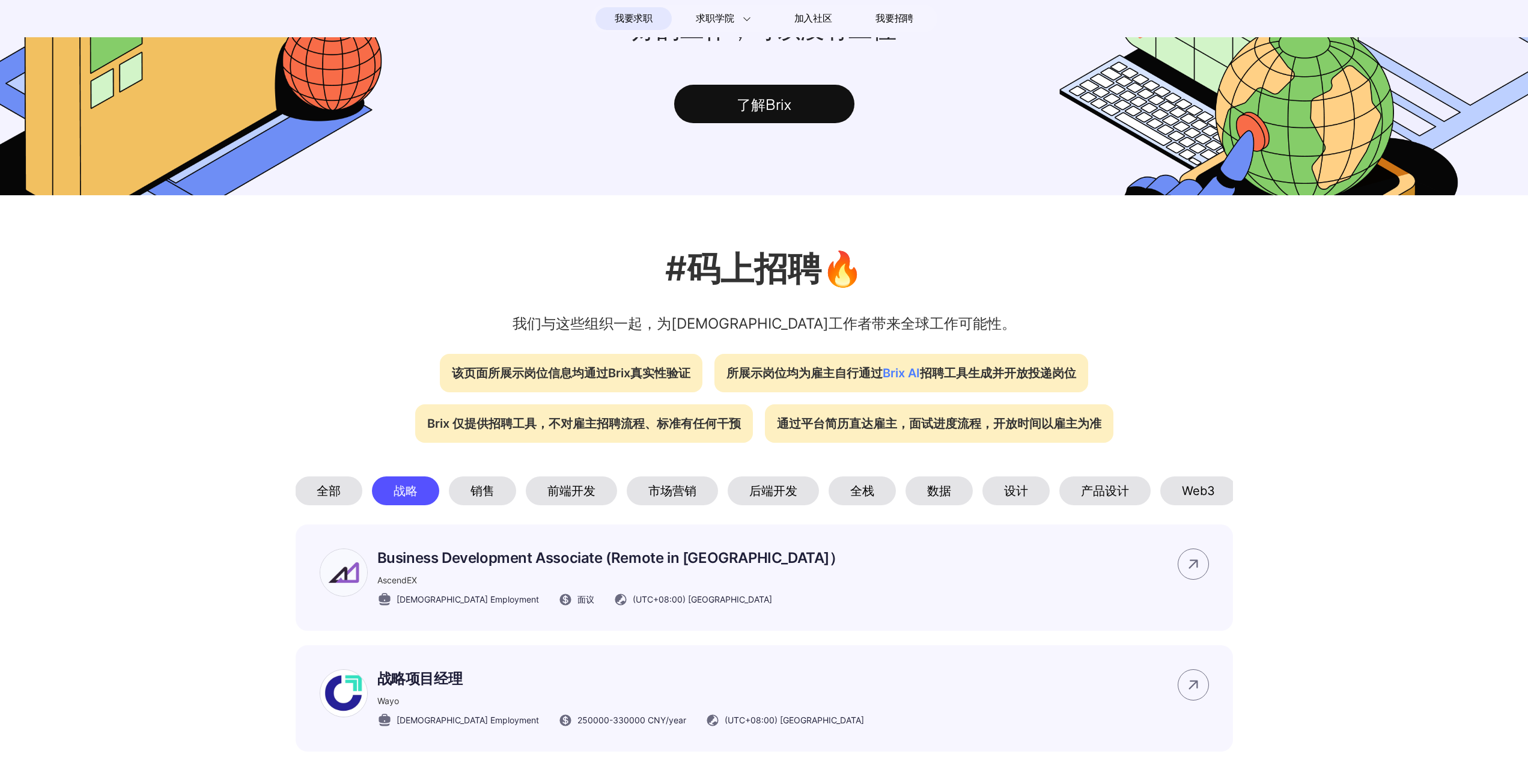
scroll to position [0, 0]
